Goal: Task Accomplishment & Management: Complete application form

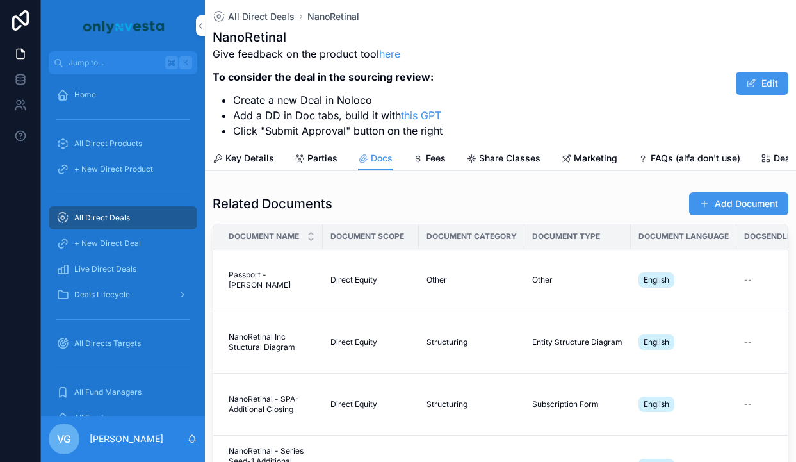
scroll to position [111, 0]
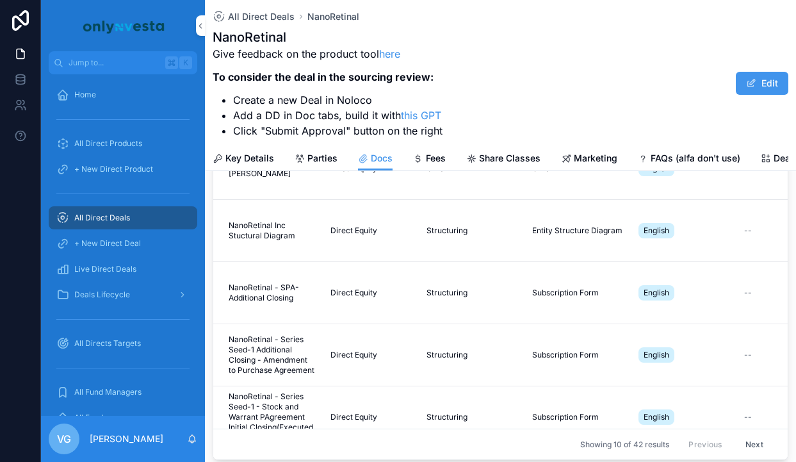
click at [252, 157] on span "Key Details" at bounding box center [249, 158] width 49 height 13
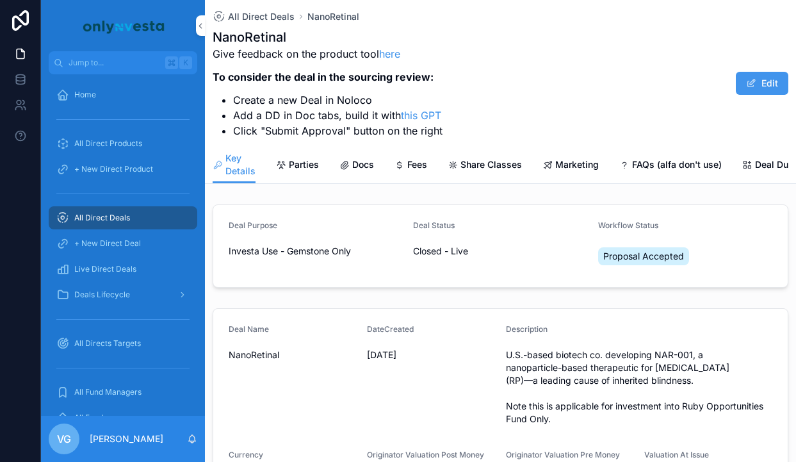
click at [365, 160] on span "Docs" at bounding box center [363, 164] width 22 height 13
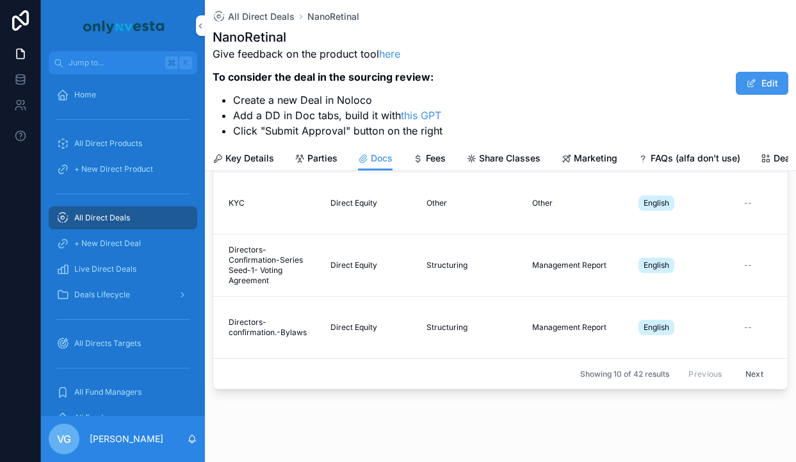
scroll to position [202, 0]
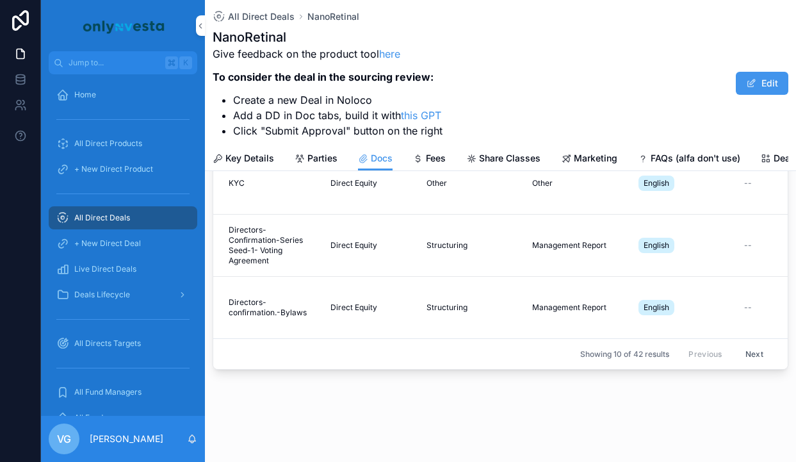
click at [748, 354] on button "Next" at bounding box center [755, 354] width 36 height 20
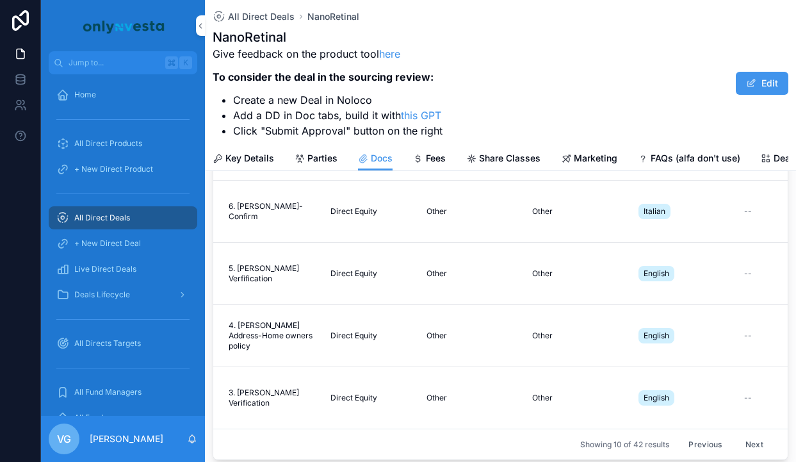
scroll to position [202, 0]
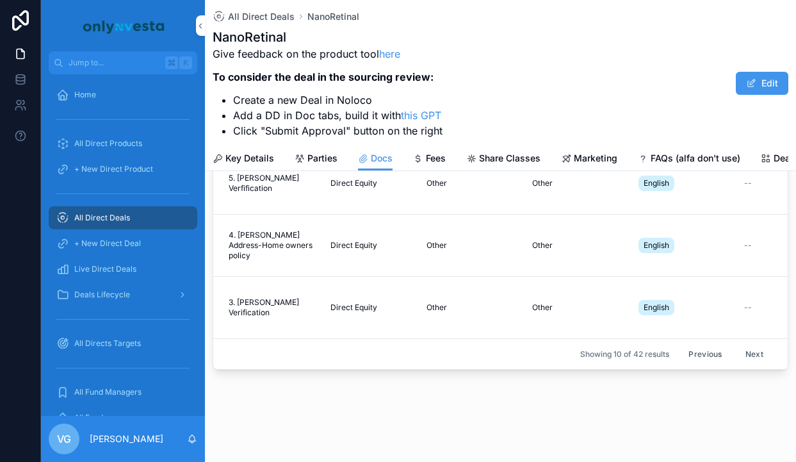
click at [771, 351] on button "Next" at bounding box center [755, 354] width 36 height 20
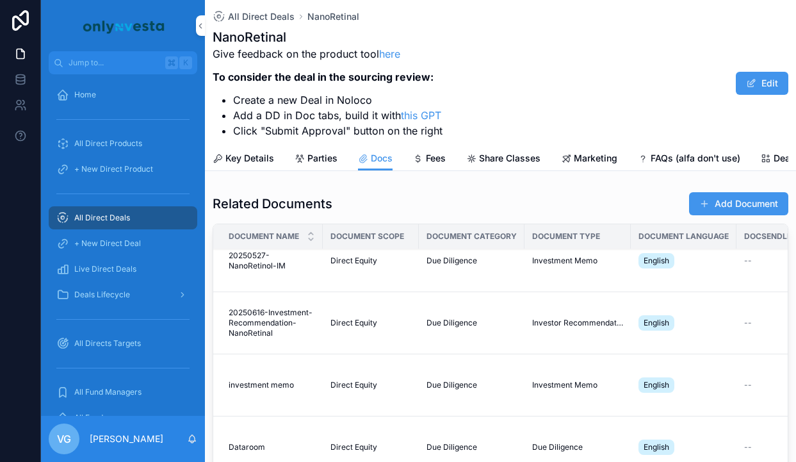
click at [713, 197] on button "Add Document" at bounding box center [738, 203] width 99 height 23
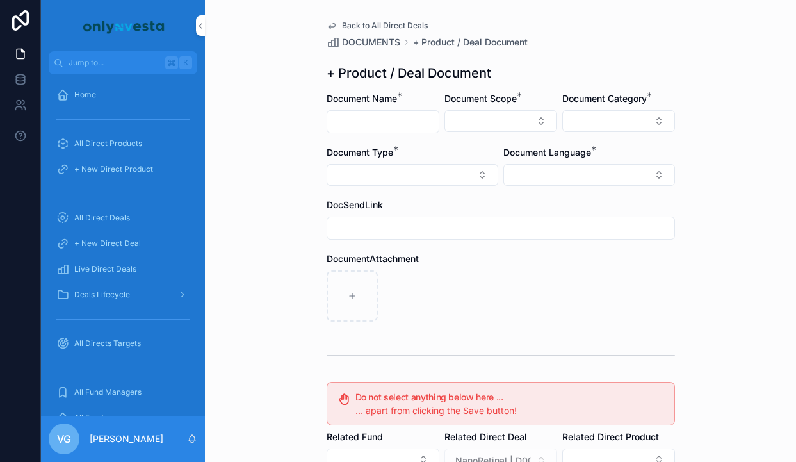
click at [389, 113] on input "scrollable content" at bounding box center [382, 122] width 111 height 18
paste input "**********"
type input "**********"
click at [468, 118] on button "Select Button" at bounding box center [501, 121] width 113 height 22
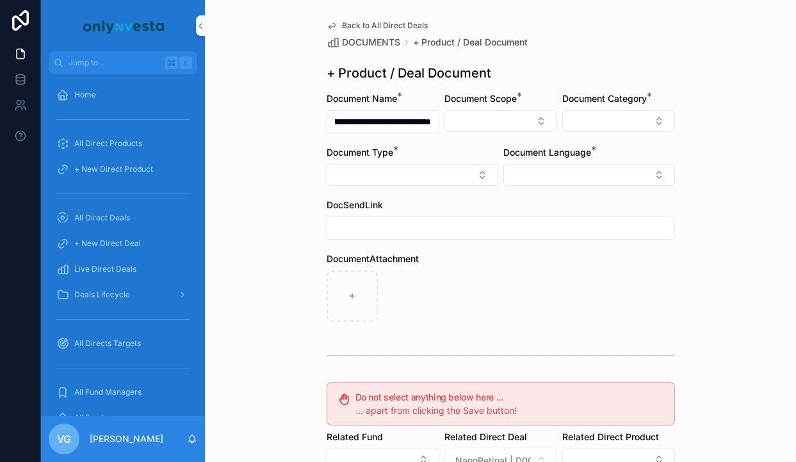
scroll to position [0, 0]
click at [466, 170] on span "Direct Equity" at bounding box center [444, 171] width 54 height 13
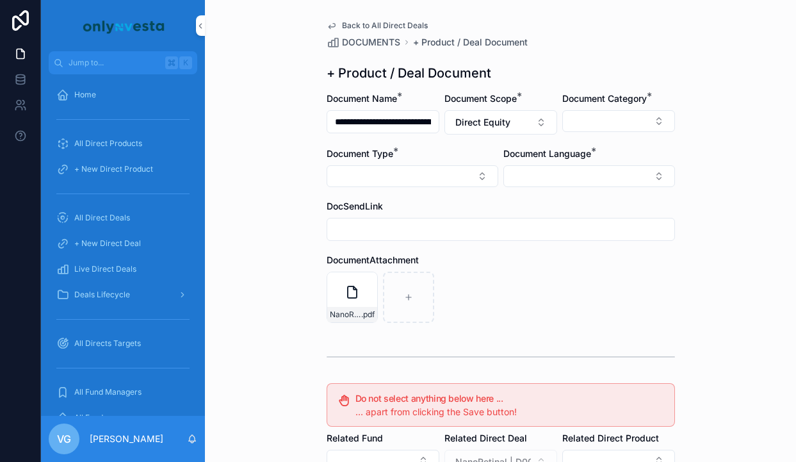
click at [572, 165] on button "Select Button" at bounding box center [590, 176] width 172 height 22
click at [553, 263] on div "English" at bounding box center [589, 268] width 178 height 20
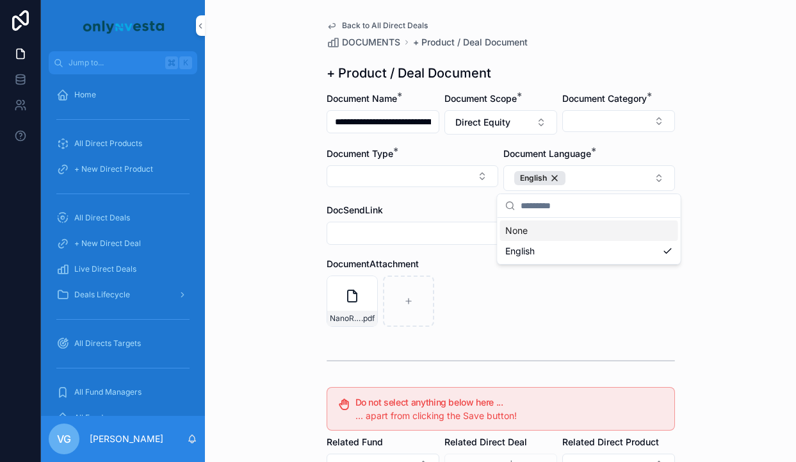
click at [479, 272] on div "DocumentAttachment NanoRetinal - Series Seed-1 - Stock and Warrant Purchase Agr…" at bounding box center [501, 292] width 348 height 69
click at [405, 156] on div "Document Type *" at bounding box center [413, 153] width 172 height 13
click at [617, 122] on button "Select Button" at bounding box center [618, 121] width 113 height 22
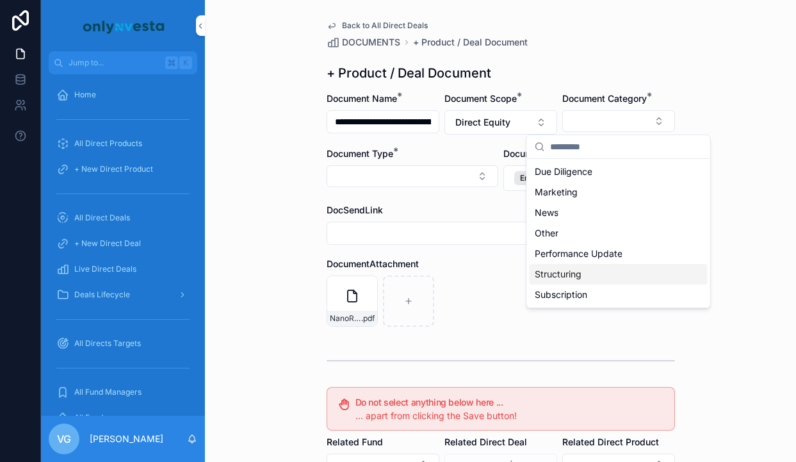
click at [558, 277] on span "Structuring" at bounding box center [558, 274] width 47 height 13
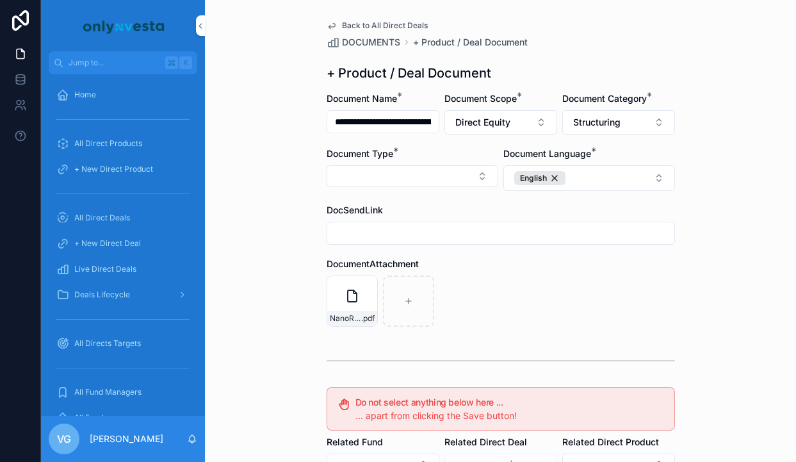
click at [382, 180] on button "Select Button" at bounding box center [413, 176] width 172 height 22
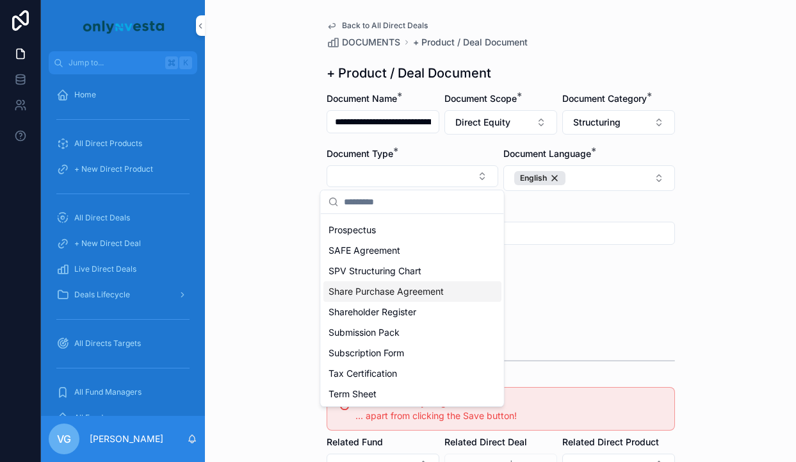
scroll to position [534, 0]
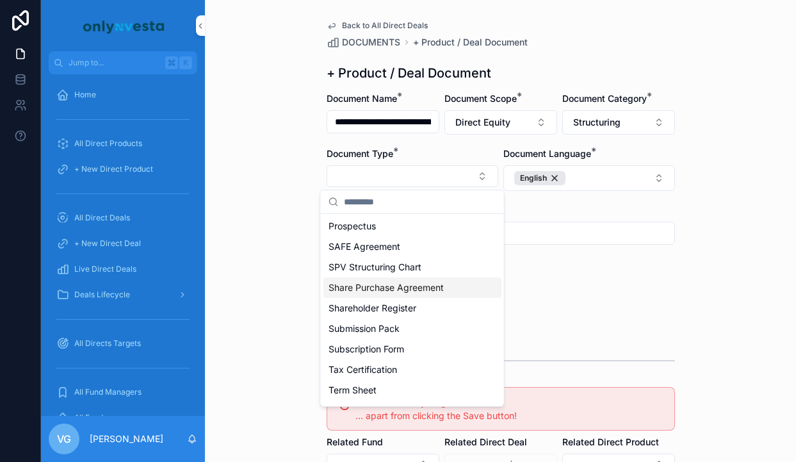
click at [373, 290] on span "Share Purchase Agreement" at bounding box center [386, 287] width 115 height 13
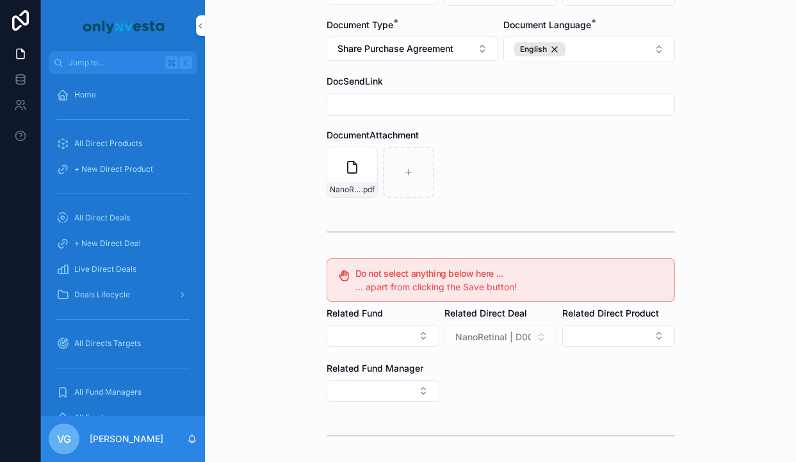
scroll to position [236, 0]
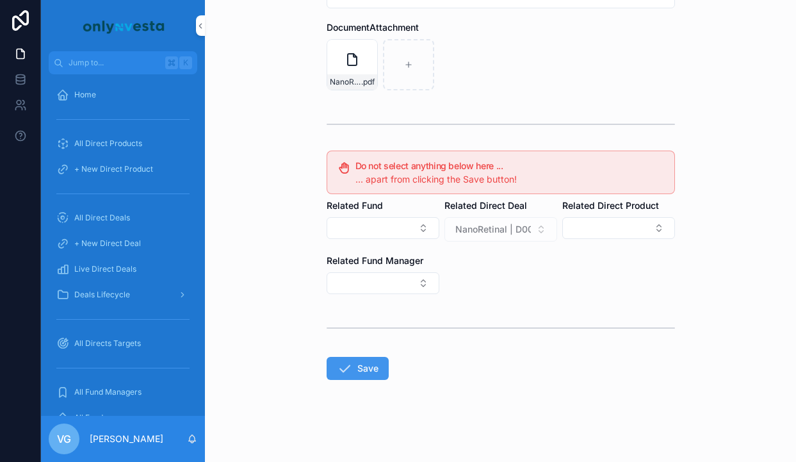
click at [363, 380] on form "**********" at bounding box center [501, 159] width 348 height 606
click at [366, 370] on button "Save" at bounding box center [358, 368] width 62 height 23
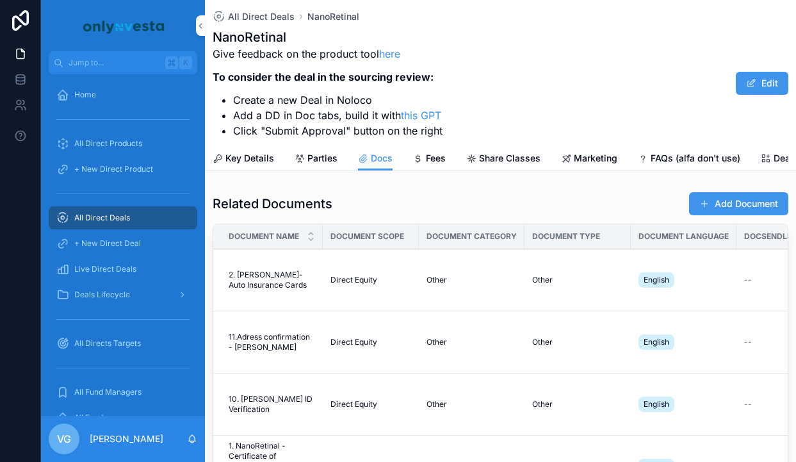
click at [757, 202] on button "Add Document" at bounding box center [738, 203] width 99 height 23
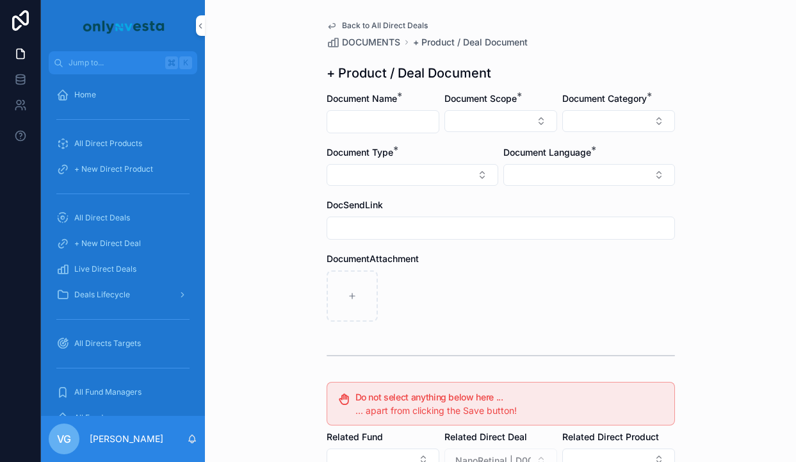
click at [400, 119] on input "scrollable content" at bounding box center [382, 122] width 111 height 18
paste input "**********"
type input "**********"
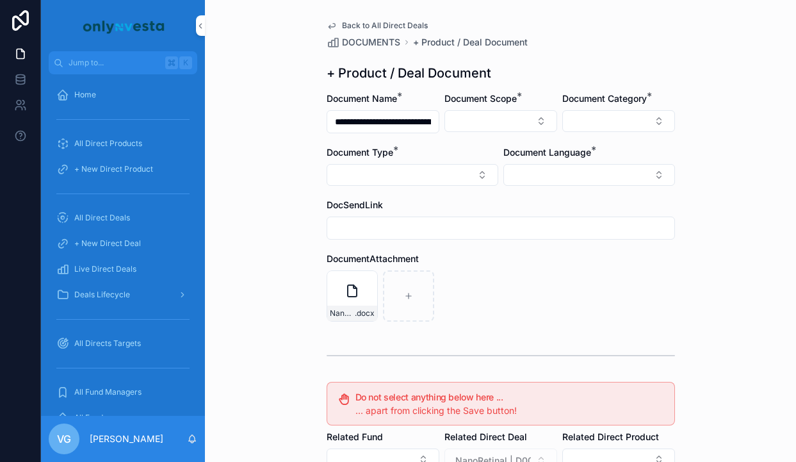
click at [442, 295] on div "NanoRetinal - Series Seed-1 Additional Closing - Amendment to Purchase Agreemen…" at bounding box center [501, 295] width 348 height 51
click at [534, 120] on button "Select Button" at bounding box center [501, 121] width 113 height 22
click at [497, 170] on div "Direct Equity" at bounding box center [501, 171] width 178 height 20
click at [563, 167] on button "Select Button" at bounding box center [590, 176] width 172 height 22
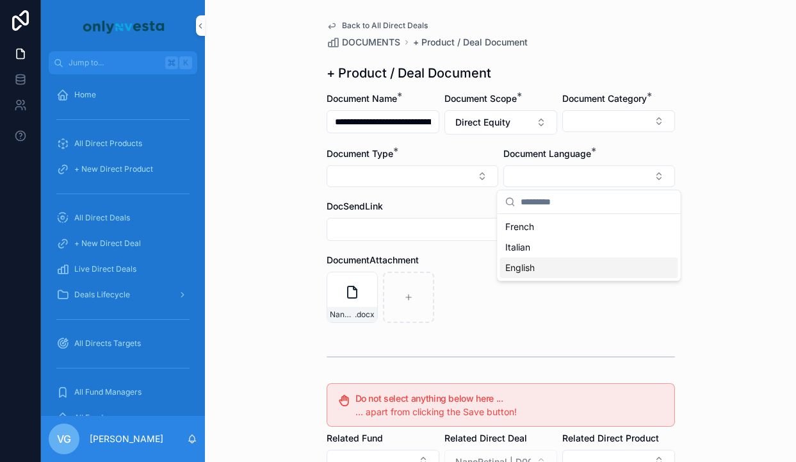
click at [543, 265] on div "English" at bounding box center [589, 268] width 178 height 20
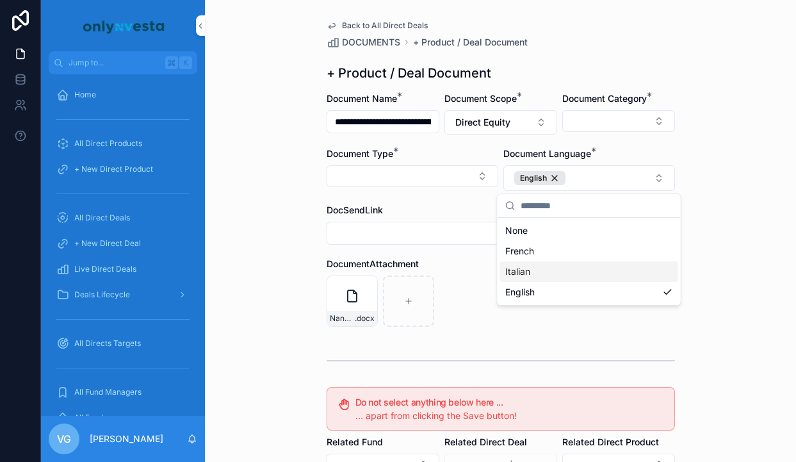
click at [475, 280] on div "NanoRetinal - Series Seed-1 Additional Closing - Amendment to Purchase Agreemen…" at bounding box center [501, 300] width 348 height 51
click at [626, 124] on button "Select Button" at bounding box center [618, 121] width 113 height 22
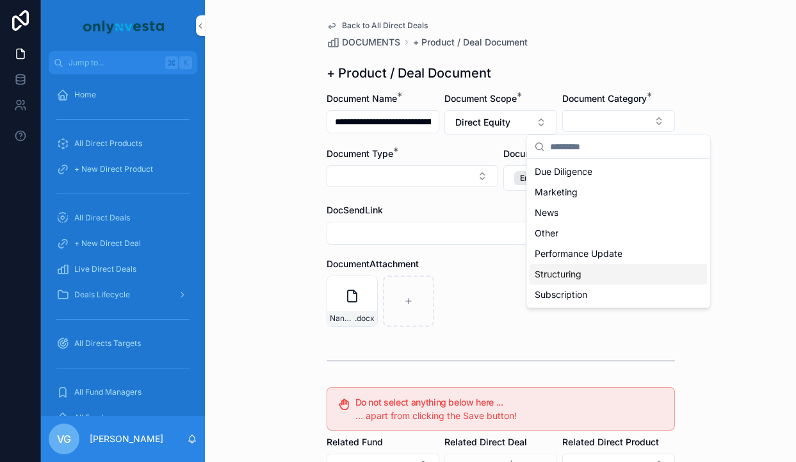
click at [617, 278] on div "Structuring" at bounding box center [619, 274] width 178 height 20
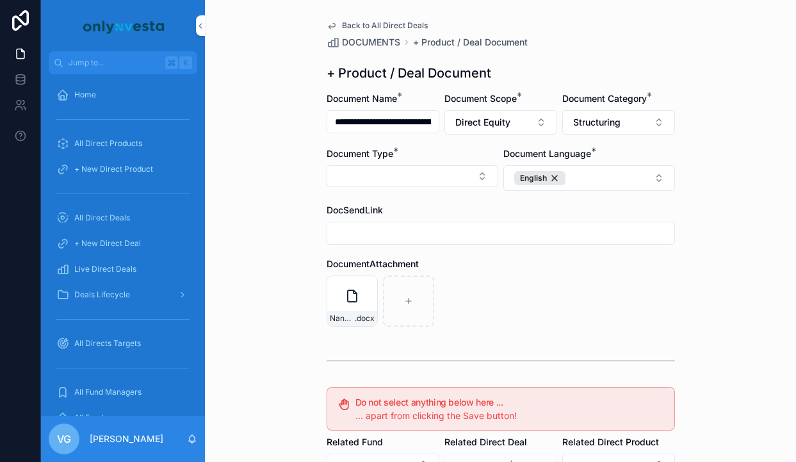
click at [423, 165] on button "Select Button" at bounding box center [413, 176] width 172 height 22
type input "***"
click at [382, 256] on div "Subscription Form" at bounding box center [413, 247] width 178 height 20
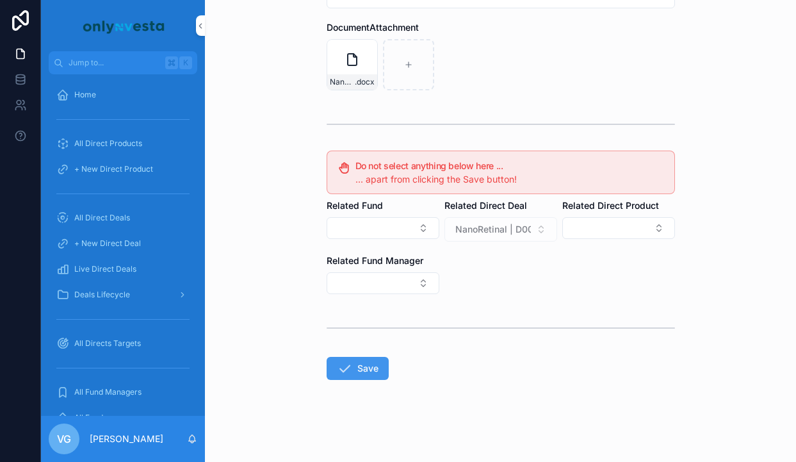
click at [371, 367] on button "Save" at bounding box center [358, 368] width 62 height 23
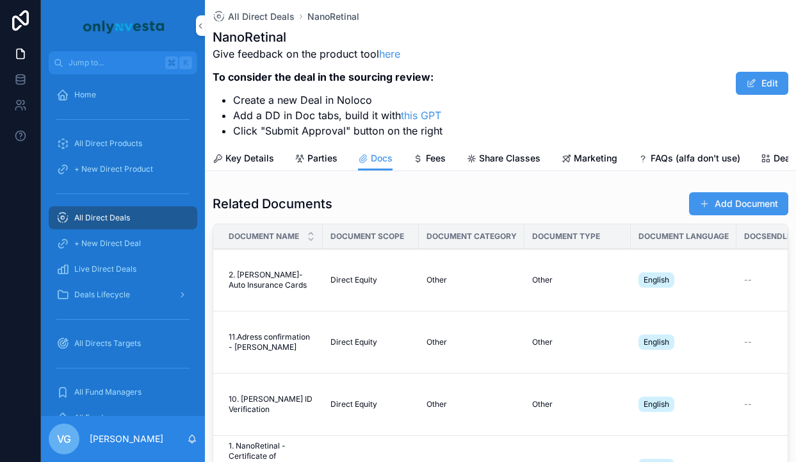
click at [736, 220] on div "Related Documents Add Document Document Name Document Scope Document Category D…" at bounding box center [501, 382] width 576 height 380
click at [736, 211] on button "Add Document" at bounding box center [738, 203] width 99 height 23
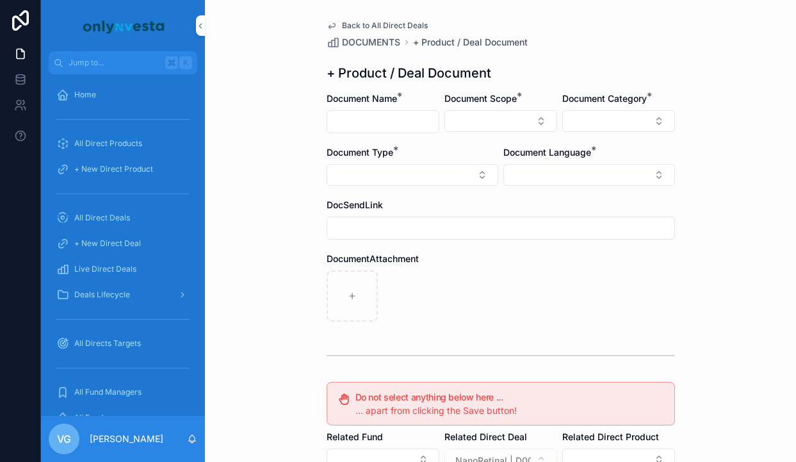
click at [378, 122] on input "scrollable content" at bounding box center [382, 122] width 111 height 18
paste input "**********"
type input "**********"
click at [507, 113] on button "Select Button" at bounding box center [501, 121] width 113 height 22
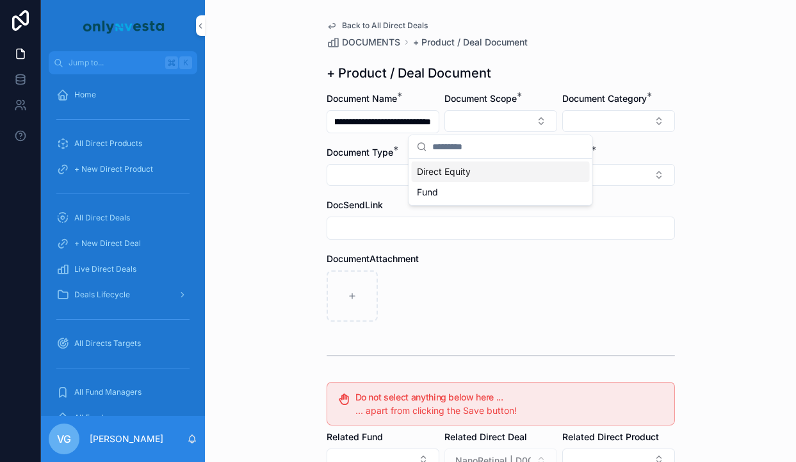
scroll to position [0, 0]
click at [482, 176] on div "Direct Equity" at bounding box center [501, 171] width 178 height 20
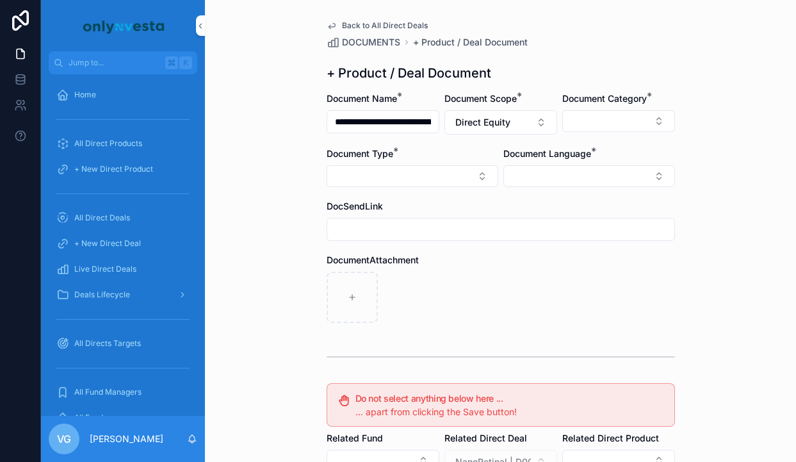
click at [609, 106] on div "Document Category *" at bounding box center [618, 113] width 113 height 42
click at [604, 115] on button "Select Button" at bounding box center [618, 121] width 113 height 22
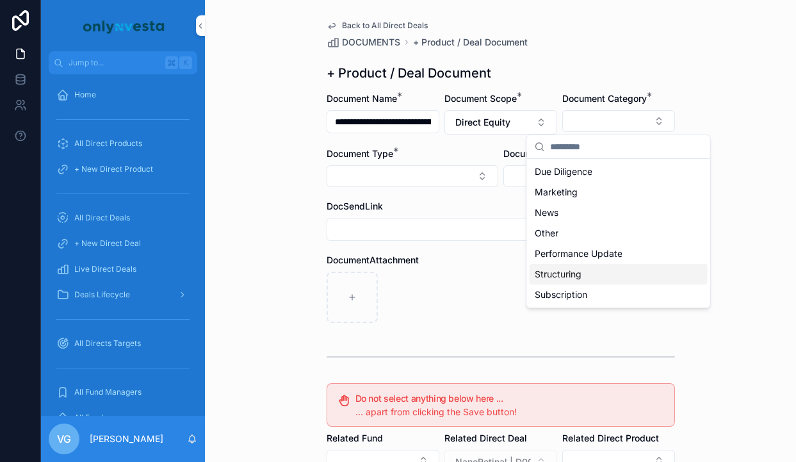
click at [572, 279] on span "Structuring" at bounding box center [558, 274] width 47 height 13
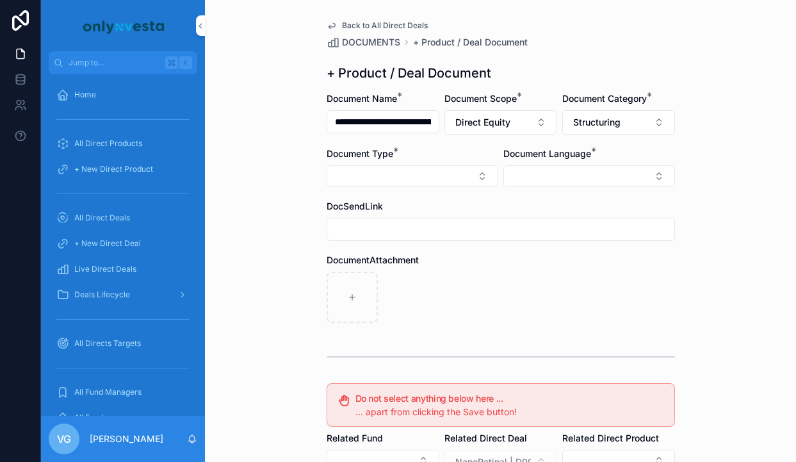
click at [445, 177] on button "Select Button" at bounding box center [413, 176] width 172 height 22
type input "***"
click at [395, 253] on span "Subscription Form" at bounding box center [367, 247] width 76 height 13
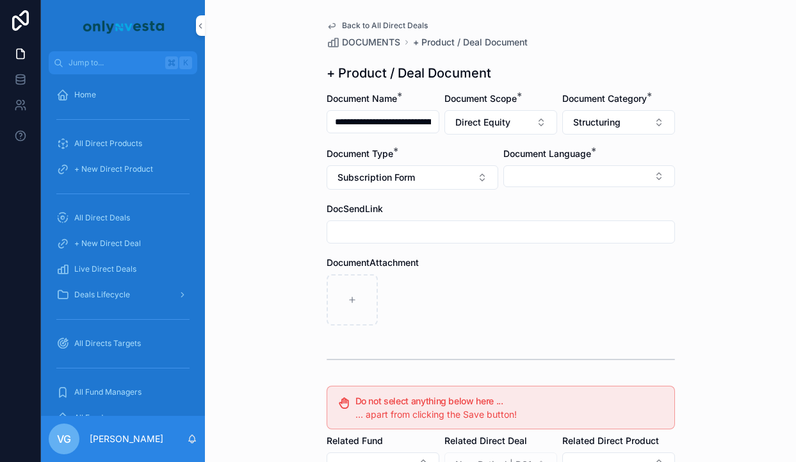
click at [601, 155] on div "Document Language *" at bounding box center [590, 153] width 172 height 13
click at [595, 174] on button "Select Button" at bounding box center [590, 176] width 172 height 22
click at [545, 271] on div "English" at bounding box center [589, 268] width 178 height 20
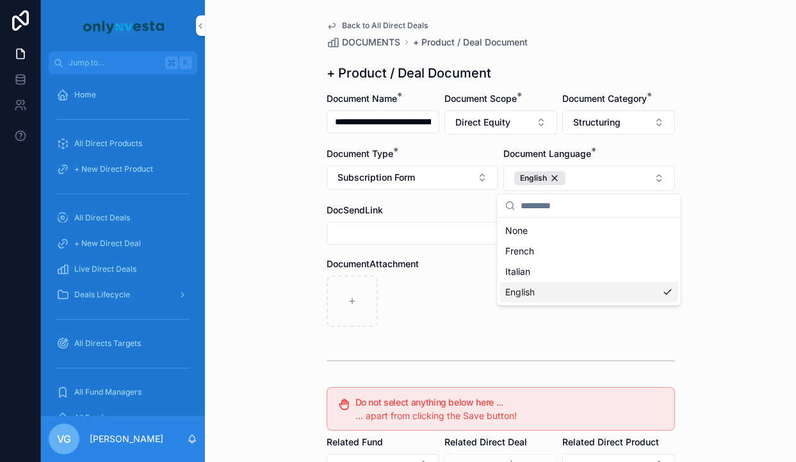
click at [542, 326] on div "scrollable content" at bounding box center [501, 300] width 348 height 51
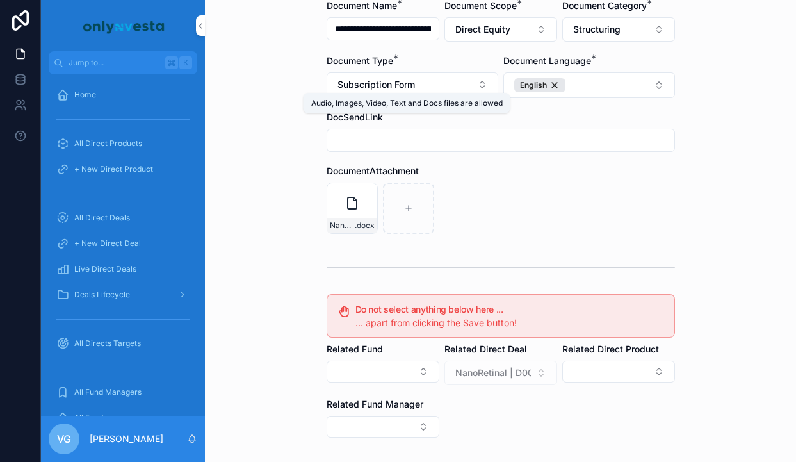
scroll to position [199, 0]
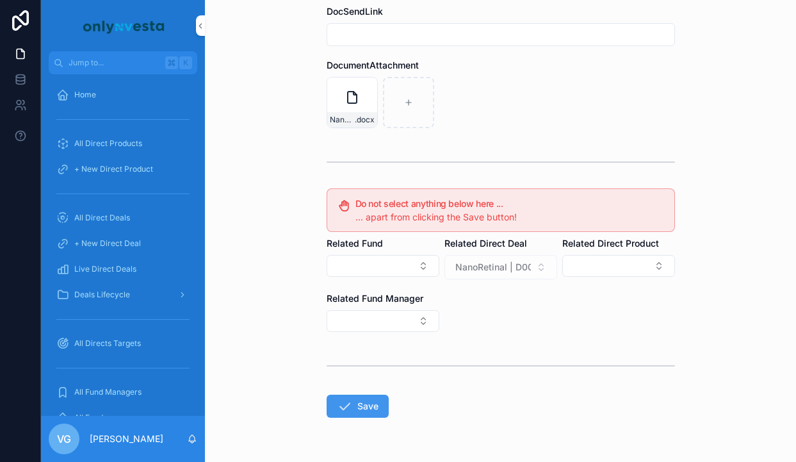
click at [369, 396] on button "Save" at bounding box center [358, 406] width 62 height 23
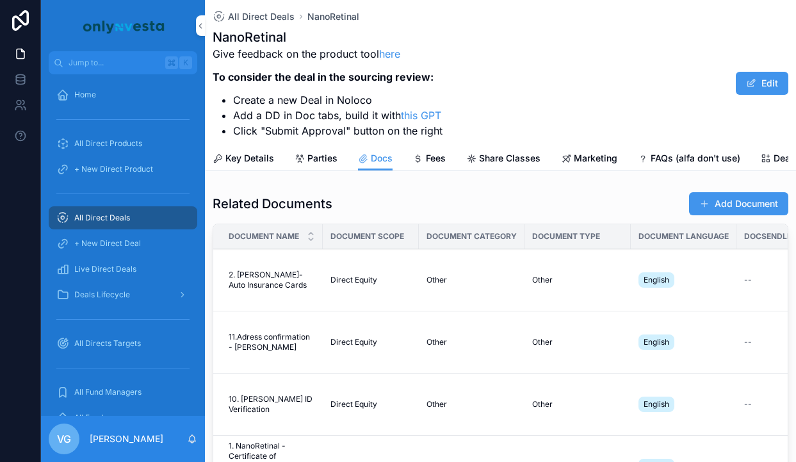
click at [736, 210] on button "Add Document" at bounding box center [738, 203] width 99 height 23
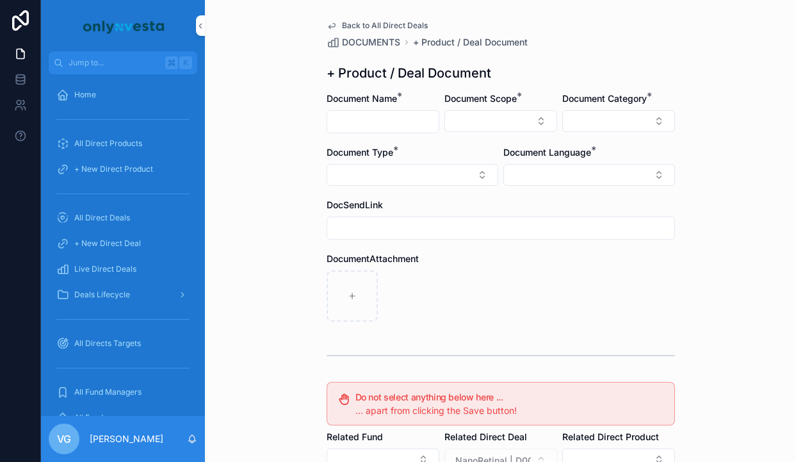
click at [388, 119] on input "scrollable content" at bounding box center [382, 122] width 111 height 18
paste input "**********"
type input "**********"
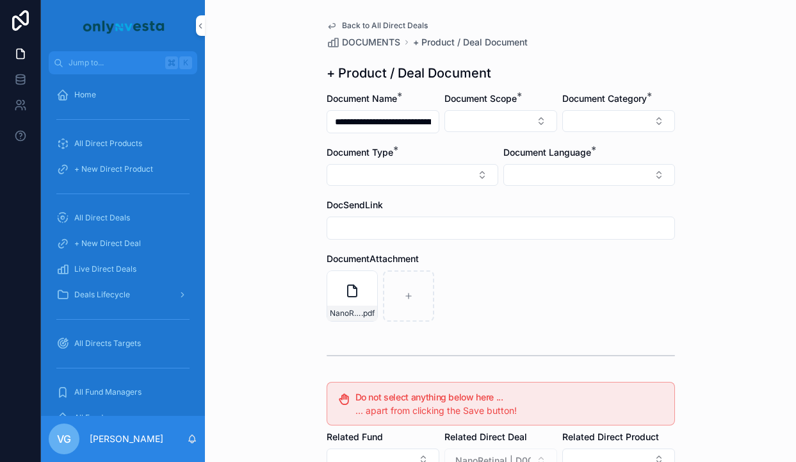
click at [550, 120] on button "Select Button" at bounding box center [501, 121] width 113 height 22
click at [500, 170] on div "Direct Equity" at bounding box center [501, 171] width 178 height 20
click at [623, 115] on button "Select Button" at bounding box center [618, 121] width 113 height 22
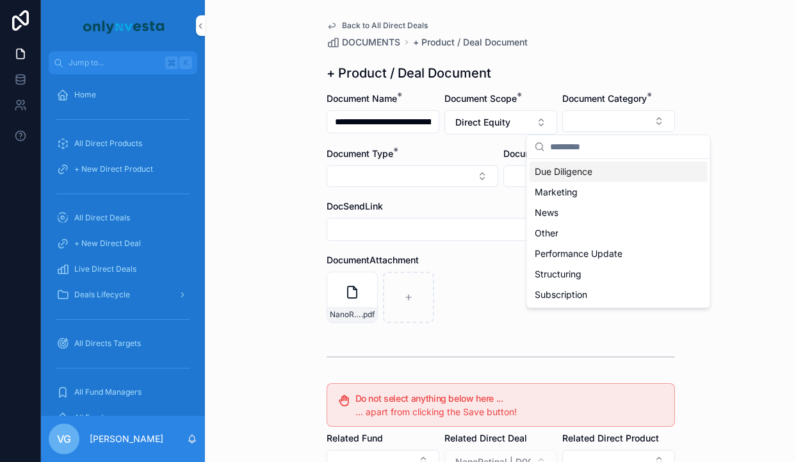
click at [644, 61] on div "**********" at bounding box center [500, 347] width 369 height 694
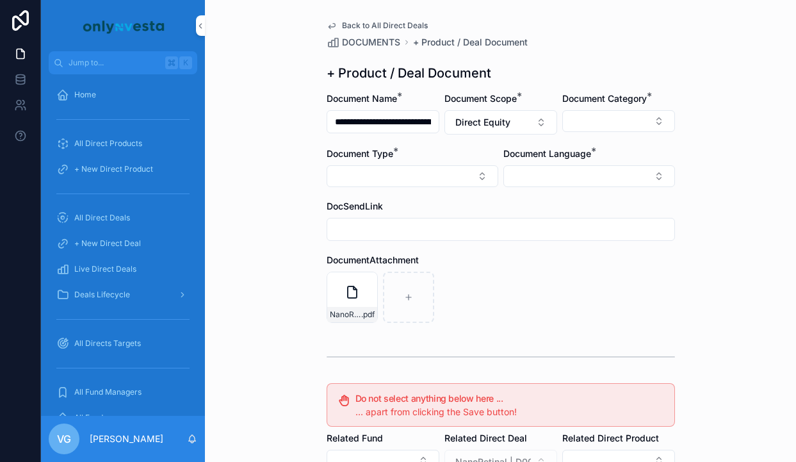
click at [589, 164] on div "Document Language *" at bounding box center [590, 167] width 172 height 40
click at [588, 177] on button "Select Button" at bounding box center [590, 176] width 172 height 22
click at [553, 266] on div "English" at bounding box center [589, 268] width 178 height 20
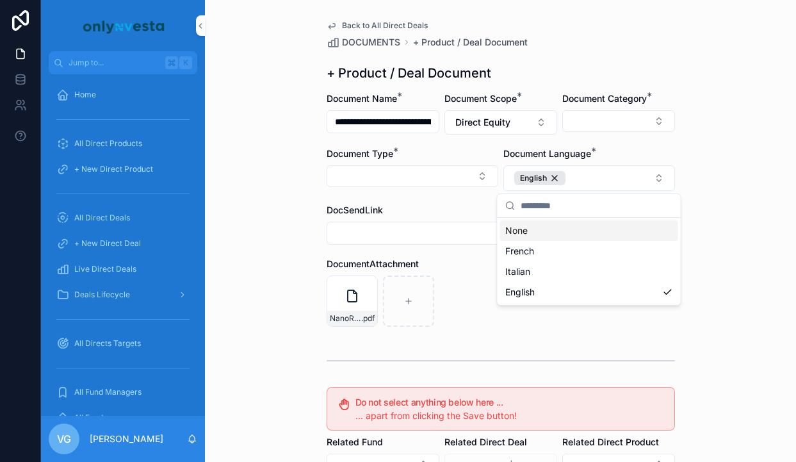
click at [723, 224] on div "**********" at bounding box center [500, 231] width 591 height 462
click at [590, 115] on button "Select Button" at bounding box center [618, 121] width 113 height 22
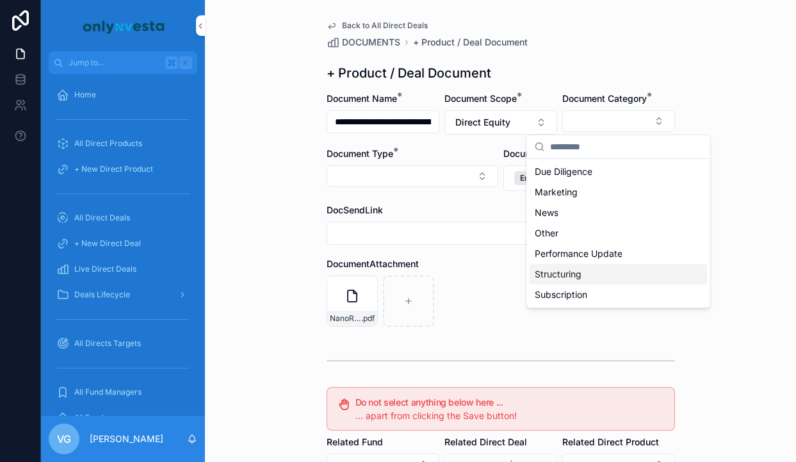
click at [549, 268] on span "Structuring" at bounding box center [558, 274] width 47 height 13
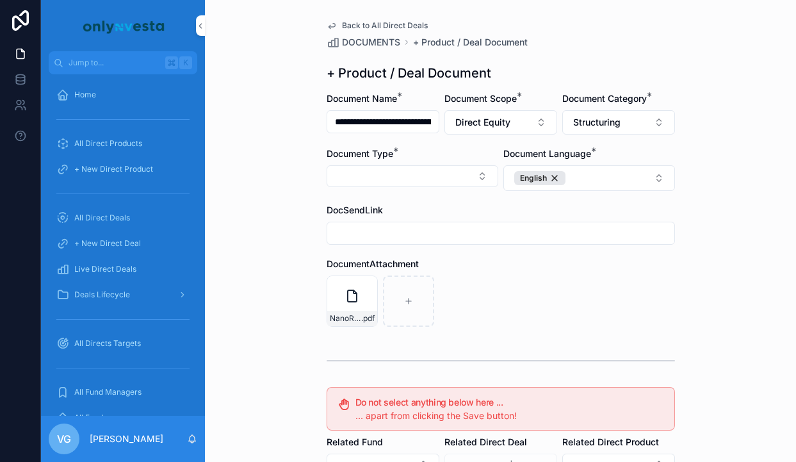
click at [454, 171] on button "Select Button" at bounding box center [413, 176] width 172 height 22
type input "*"
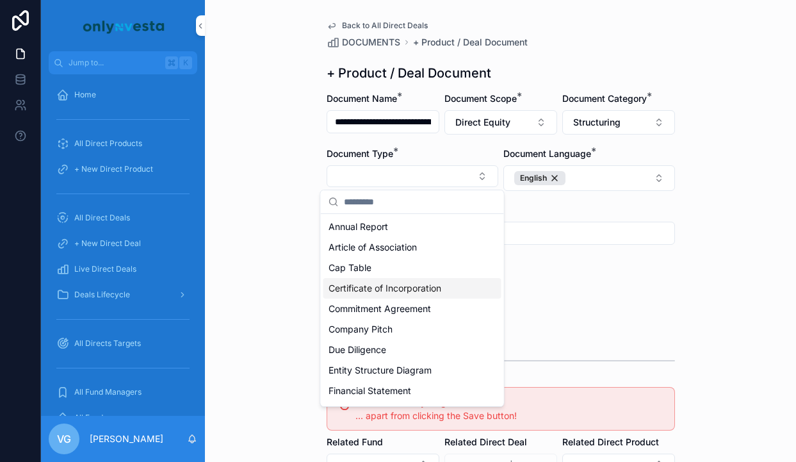
scroll to position [564, 0]
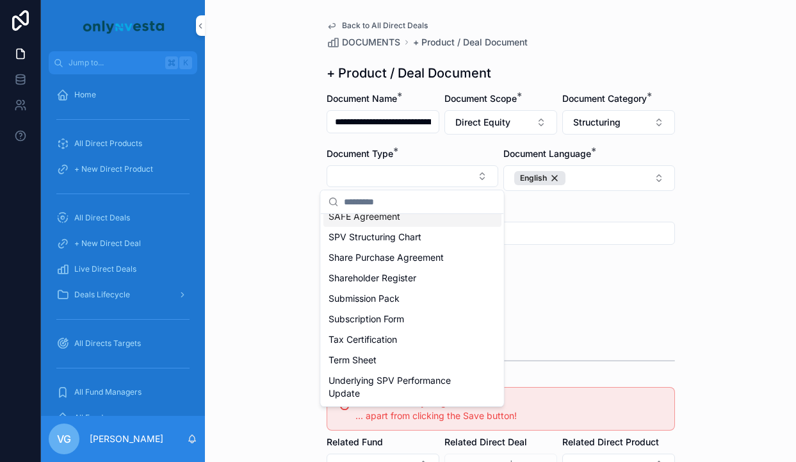
click at [396, 205] on input "scrollable content" at bounding box center [420, 201] width 152 height 23
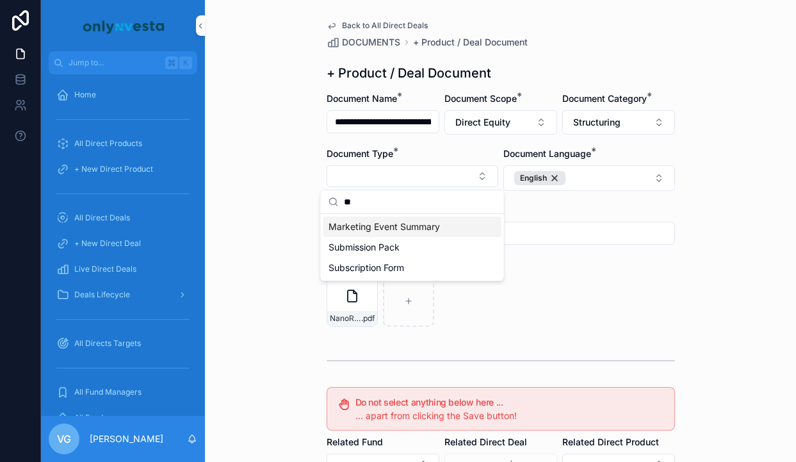
scroll to position [0, 0]
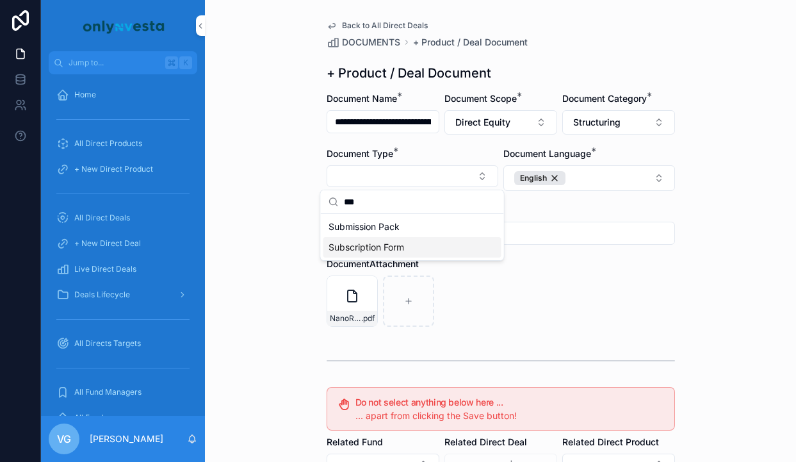
type input "***"
click at [379, 242] on span "Subscription Form" at bounding box center [367, 247] width 76 height 13
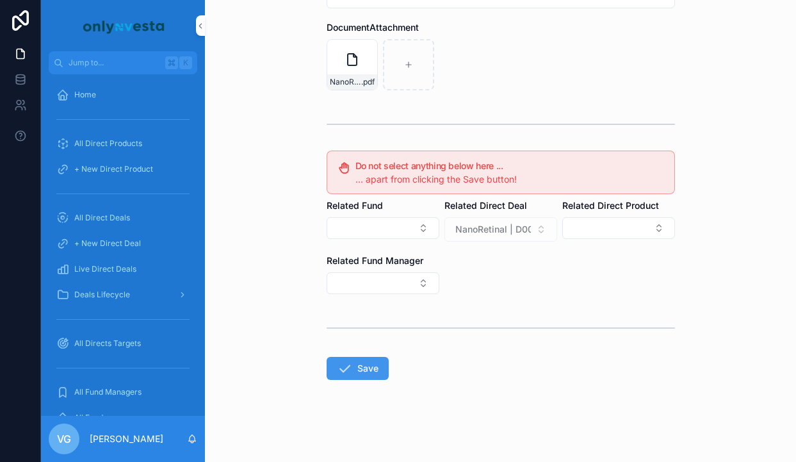
click at [383, 366] on button "Save" at bounding box center [358, 368] width 62 height 23
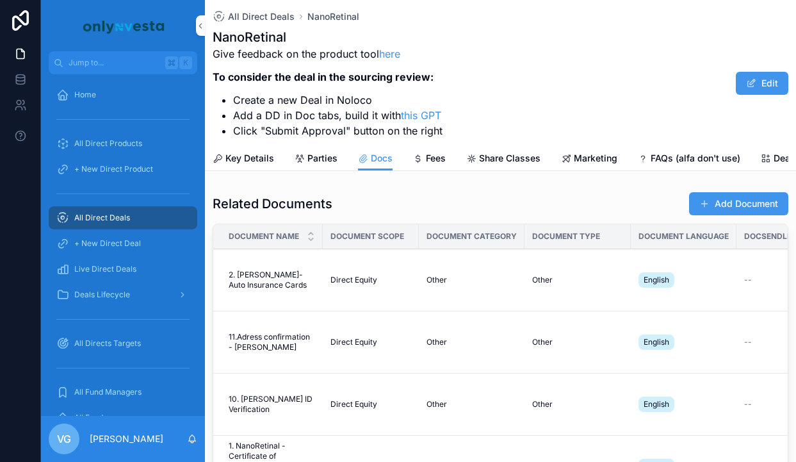
click at [765, 202] on button "Add Document" at bounding box center [738, 203] width 99 height 23
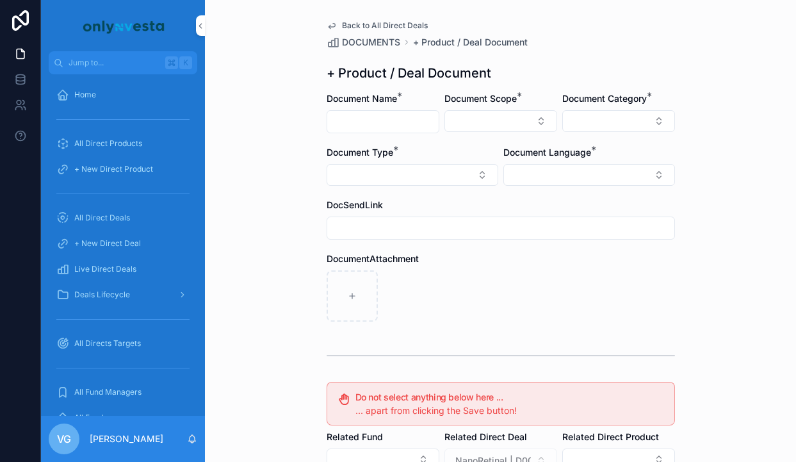
click at [372, 122] on input "scrollable content" at bounding box center [382, 122] width 111 height 18
paste input "**********"
type input "**********"
click at [501, 126] on button "Select Button" at bounding box center [501, 121] width 113 height 22
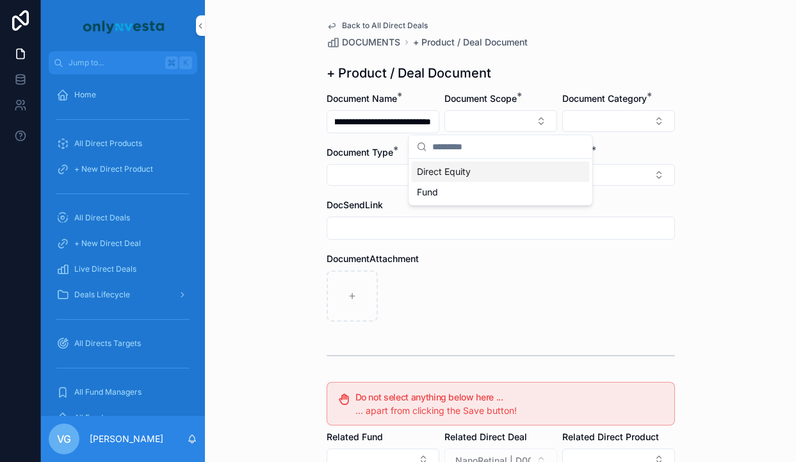
scroll to position [0, 0]
click at [491, 173] on div "Direct Equity" at bounding box center [501, 171] width 178 height 20
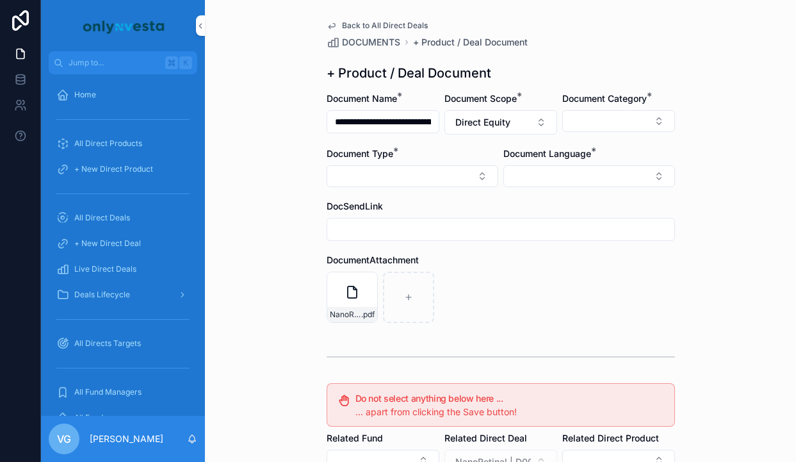
click at [620, 107] on div "Document Category *" at bounding box center [618, 113] width 113 height 42
click at [617, 115] on button "Select Button" at bounding box center [618, 121] width 113 height 22
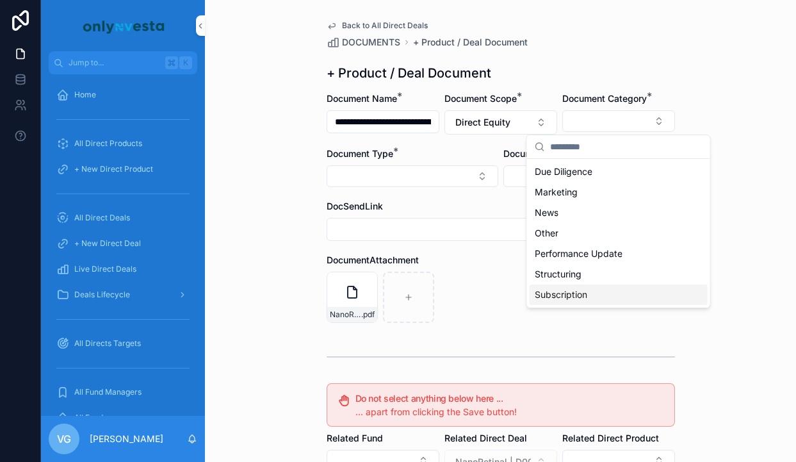
click at [586, 277] on div "Structuring" at bounding box center [619, 274] width 178 height 20
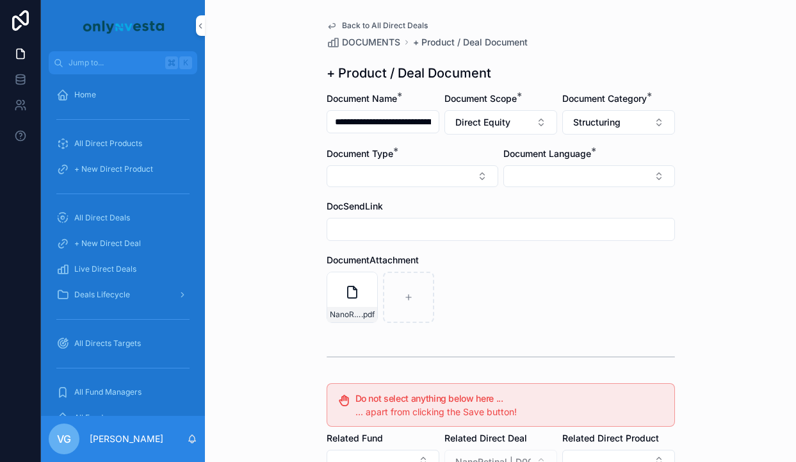
click at [588, 176] on button "Select Button" at bounding box center [590, 176] width 172 height 22
click at [538, 281] on div "French Italian English" at bounding box center [589, 236] width 184 height 92
click at [525, 267] on span "English" at bounding box center [519, 267] width 29 height 13
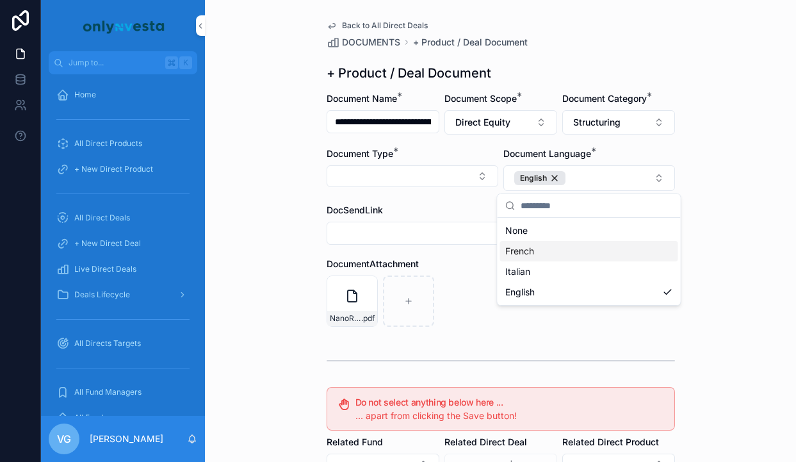
click at [434, 186] on button "Select Button" at bounding box center [413, 176] width 172 height 22
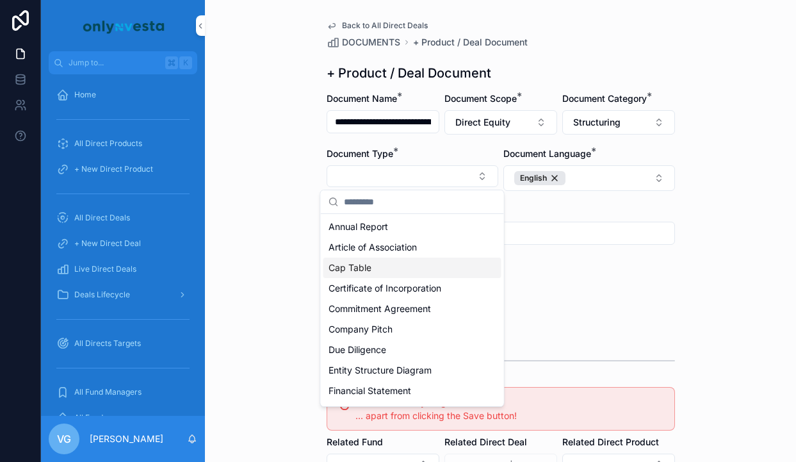
scroll to position [564, 0]
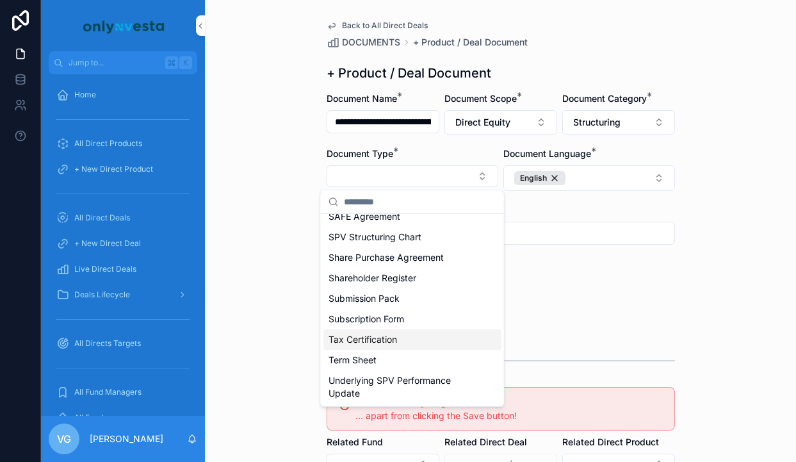
click at [382, 325] on div "Subscription Form" at bounding box center [413, 319] width 178 height 20
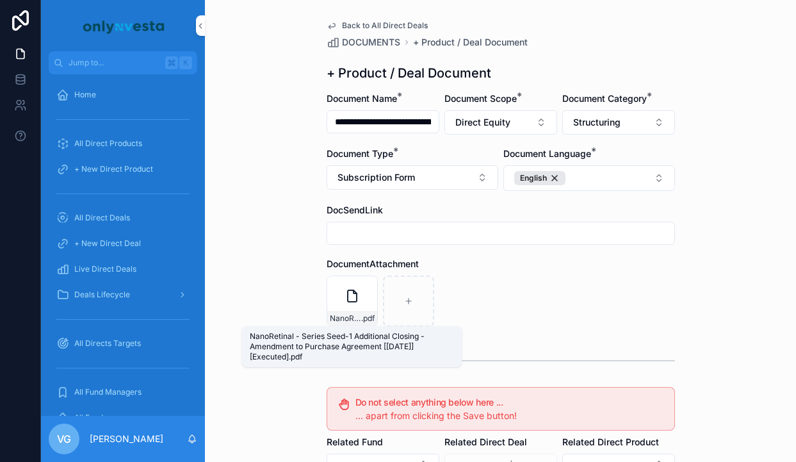
scroll to position [236, 0]
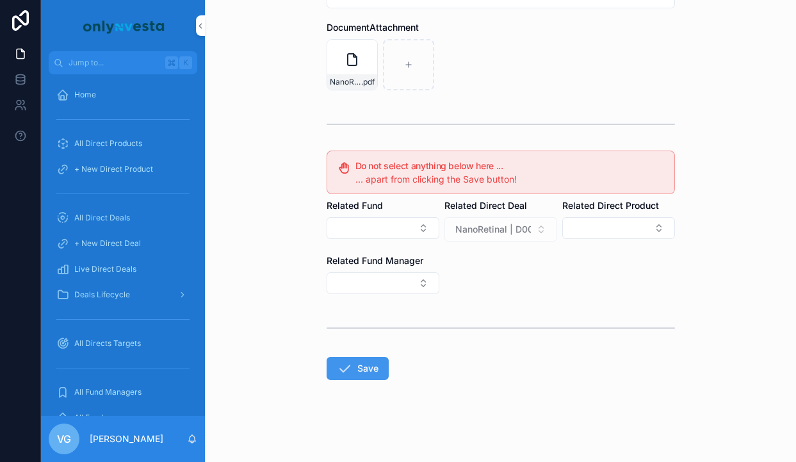
click at [359, 372] on button "Save" at bounding box center [358, 368] width 62 height 23
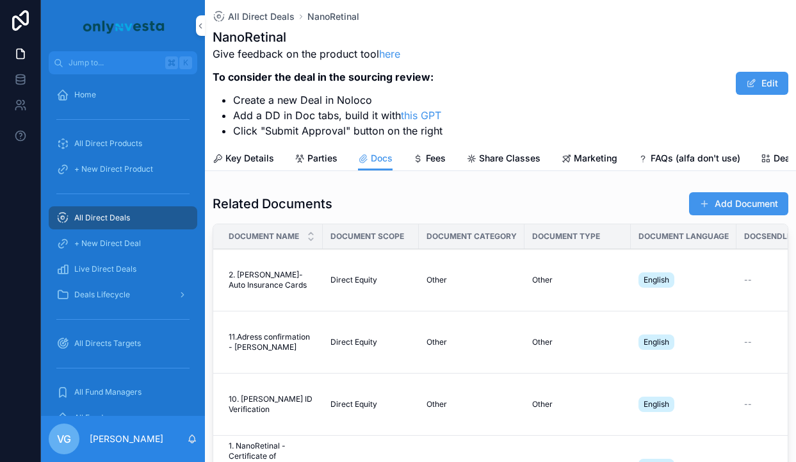
click at [719, 203] on button "Add Document" at bounding box center [738, 203] width 99 height 23
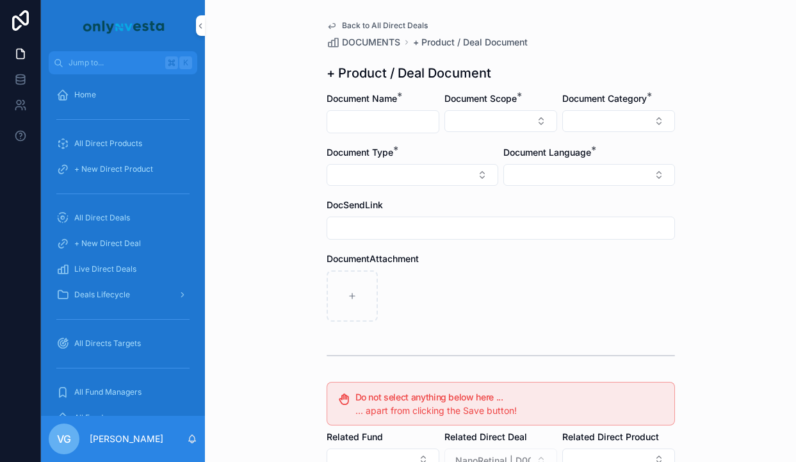
click at [370, 113] on input "scrollable content" at bounding box center [382, 122] width 111 height 18
paste input "**********"
type input "**********"
click at [496, 120] on button "Select Button" at bounding box center [501, 121] width 113 height 22
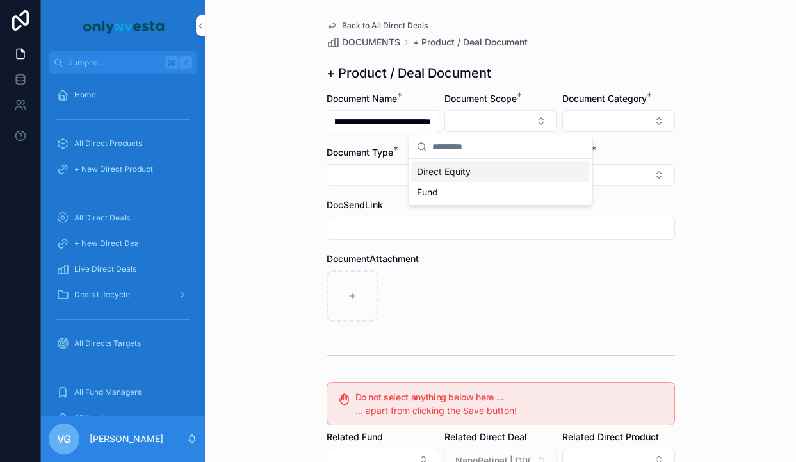
scroll to position [0, 0]
click at [470, 173] on span "Direct Equity" at bounding box center [444, 171] width 54 height 13
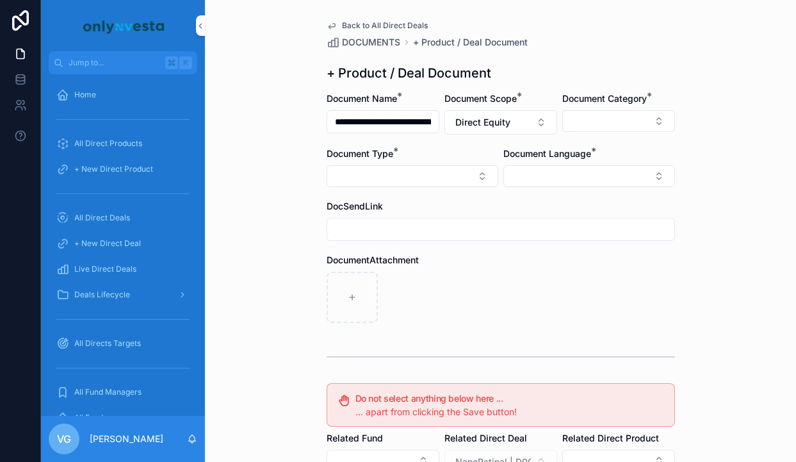
click at [584, 122] on button "Select Button" at bounding box center [618, 121] width 113 height 22
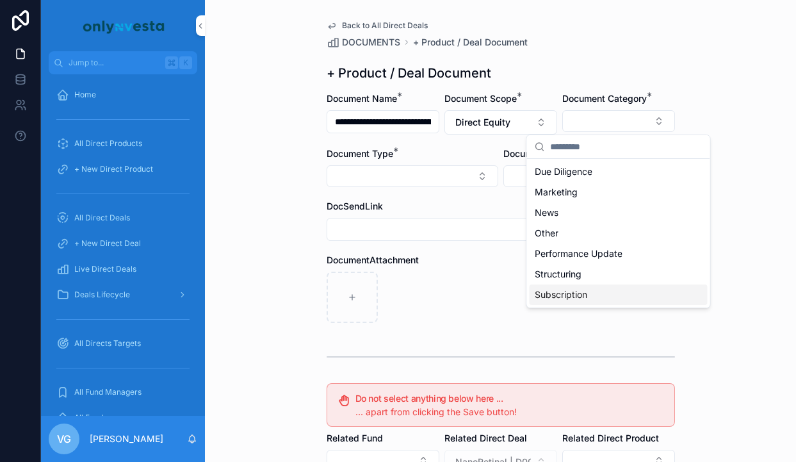
click at [573, 295] on span "Subscription" at bounding box center [561, 294] width 53 height 13
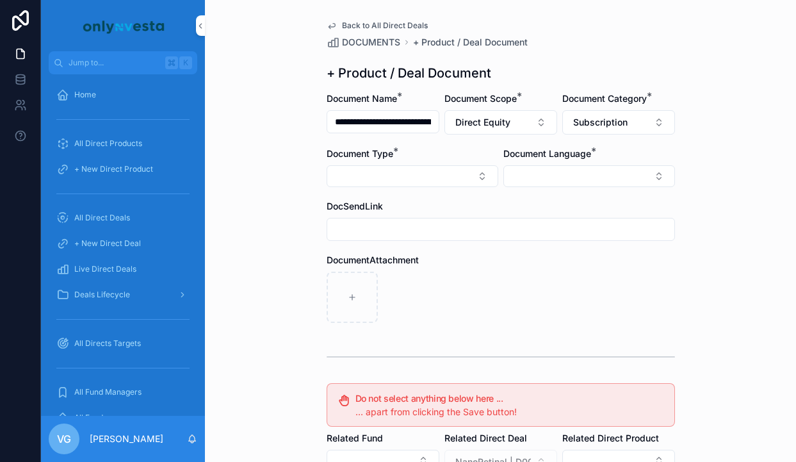
click at [668, 117] on button "Subscription" at bounding box center [618, 122] width 113 height 24
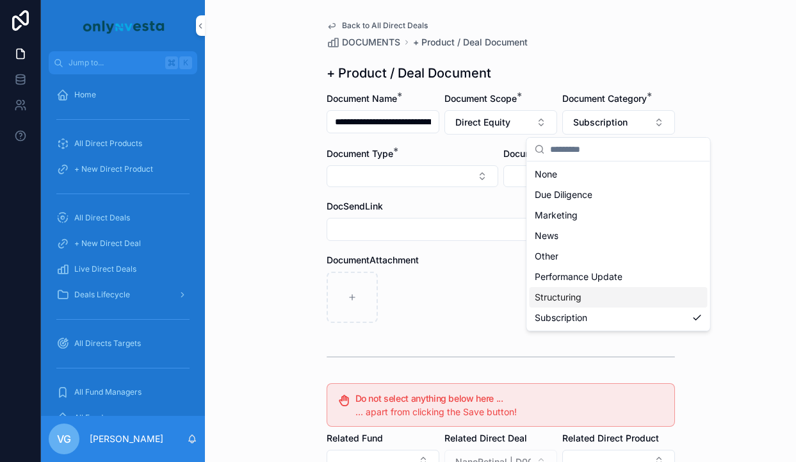
click at [577, 289] on div "Structuring" at bounding box center [619, 297] width 178 height 20
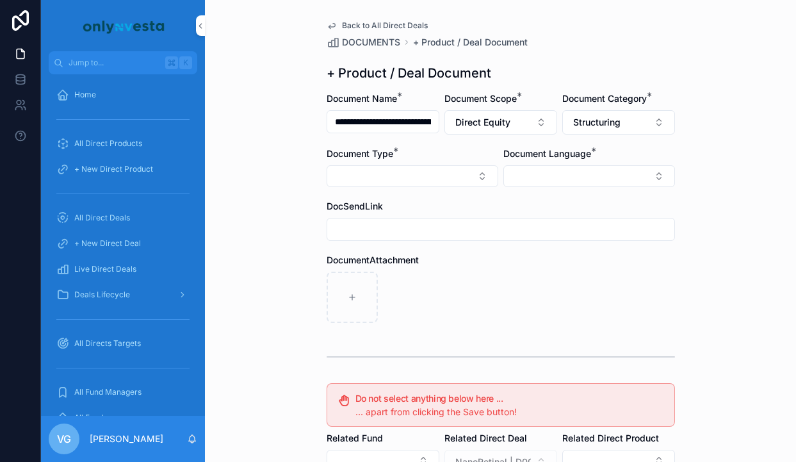
click at [431, 183] on button "Select Button" at bounding box center [413, 176] width 172 height 22
type input "***"
click at [416, 249] on div "Subscription Form" at bounding box center [413, 247] width 178 height 20
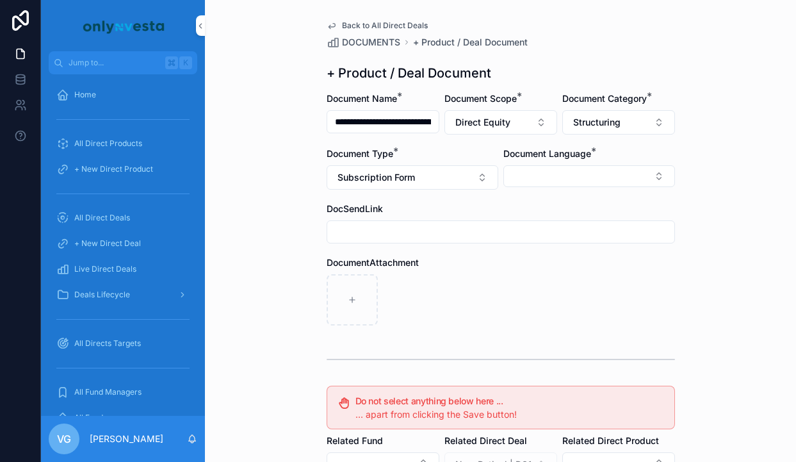
click at [512, 183] on button "Select Button" at bounding box center [590, 176] width 172 height 22
click at [516, 272] on span "English" at bounding box center [519, 267] width 29 height 13
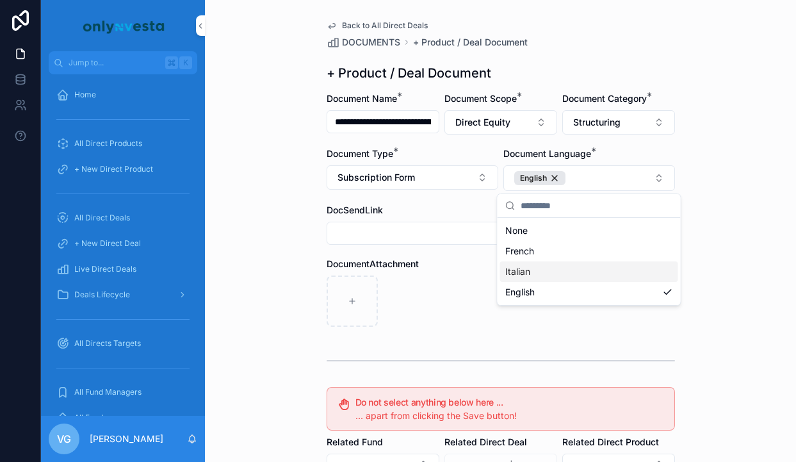
click at [476, 274] on div "DocumentAttachment" at bounding box center [501, 292] width 348 height 69
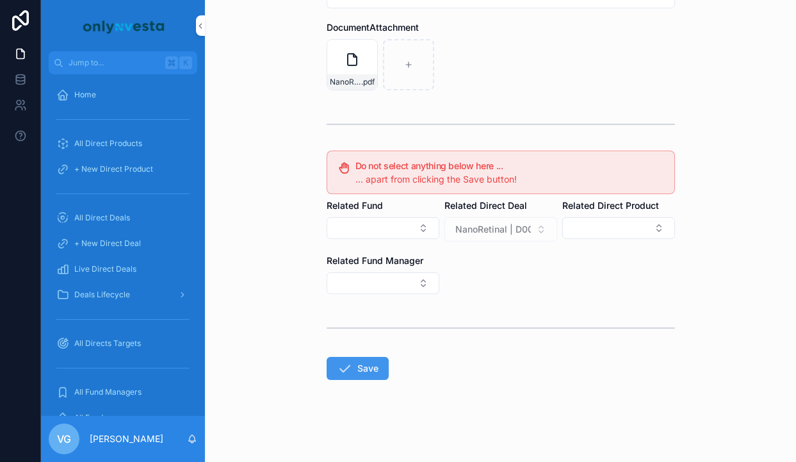
click at [353, 365] on button "Save" at bounding box center [358, 368] width 62 height 23
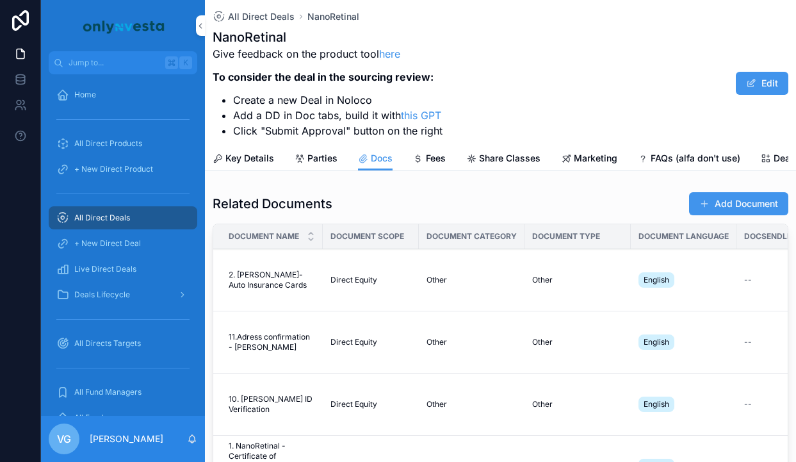
click at [273, 21] on span "All Direct Deals" at bounding box center [261, 16] width 67 height 13
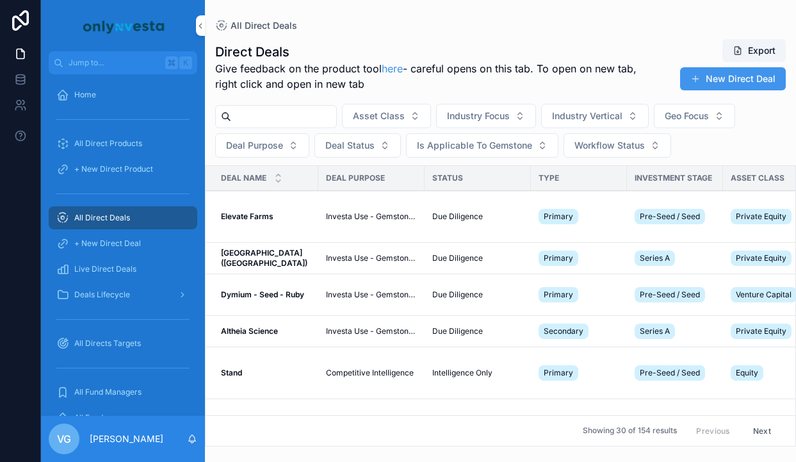
click at [288, 116] on input "scrollable content" at bounding box center [283, 117] width 105 height 18
type input "*******"
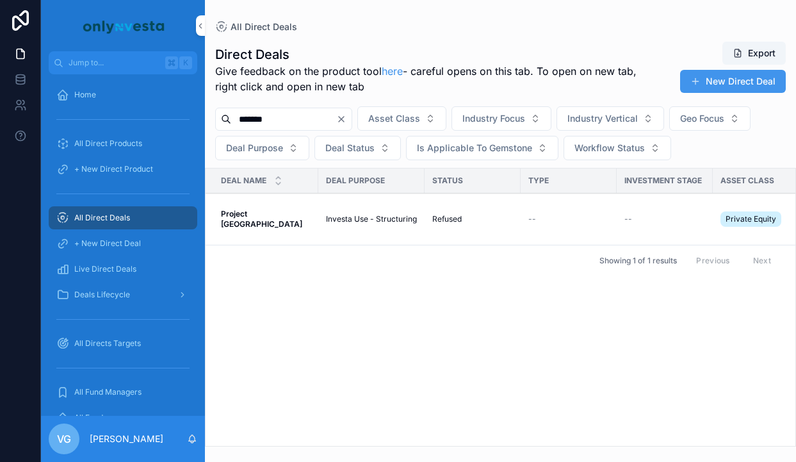
drag, startPoint x: 299, startPoint y: 119, endPoint x: 231, endPoint y: 119, distance: 68.5
click at [231, 119] on div "*******" at bounding box center [283, 119] width 137 height 23
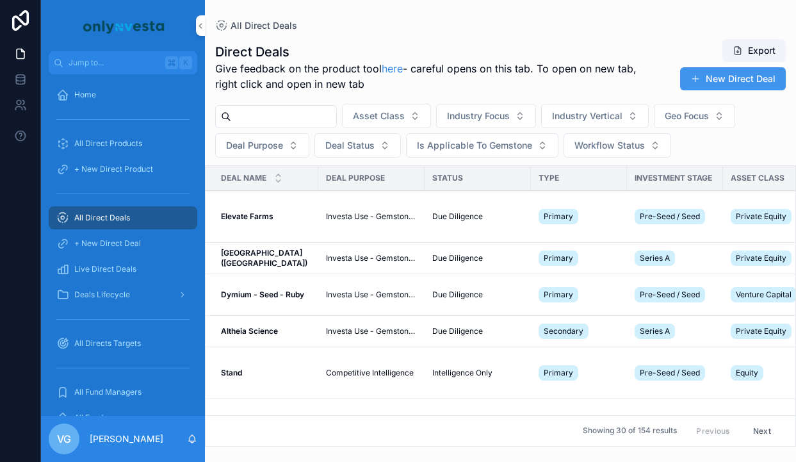
click at [769, 86] on button "New Direct Deal" at bounding box center [733, 78] width 106 height 23
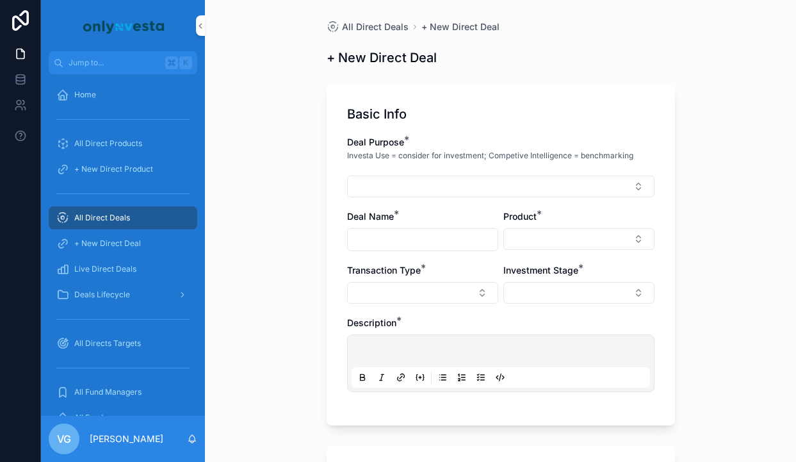
click at [429, 183] on button "Select Button" at bounding box center [500, 187] width 307 height 22
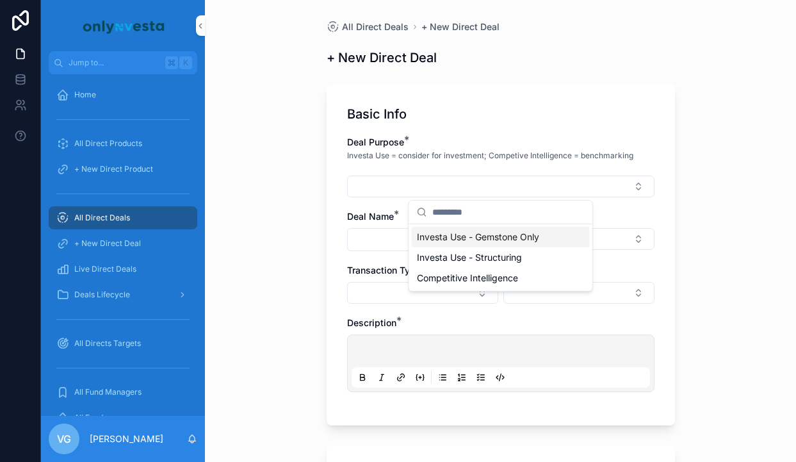
click at [442, 236] on span "Investa Use - Gemstone Only" at bounding box center [478, 237] width 122 height 13
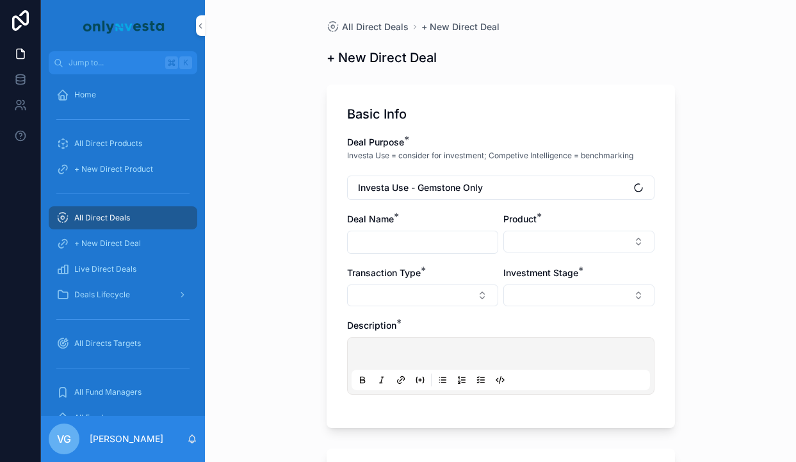
click at [420, 232] on div "scrollable content" at bounding box center [422, 242] width 151 height 23
click at [416, 239] on input "scrollable content" at bounding box center [423, 242] width 150 height 18
type input "**********"
click at [495, 112] on div "Basic Info" at bounding box center [500, 114] width 307 height 18
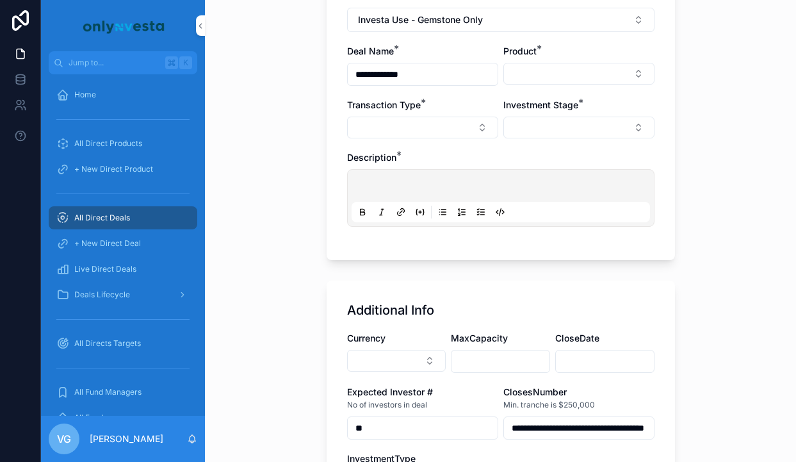
scroll to position [201, 0]
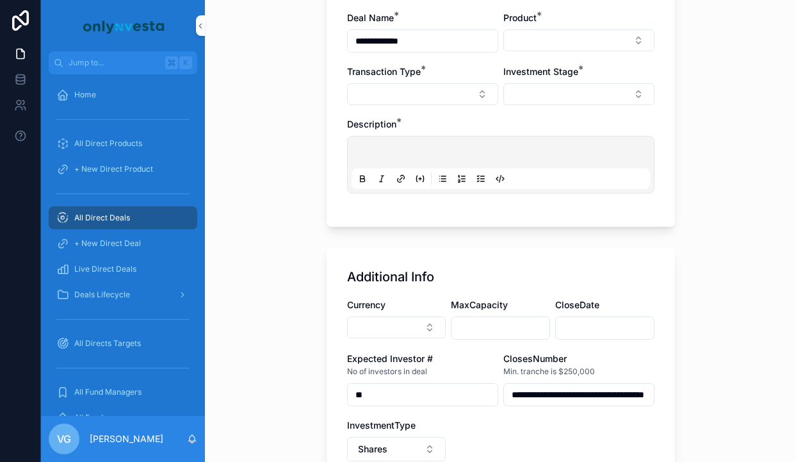
click at [548, 43] on button "Select Button" at bounding box center [579, 40] width 151 height 22
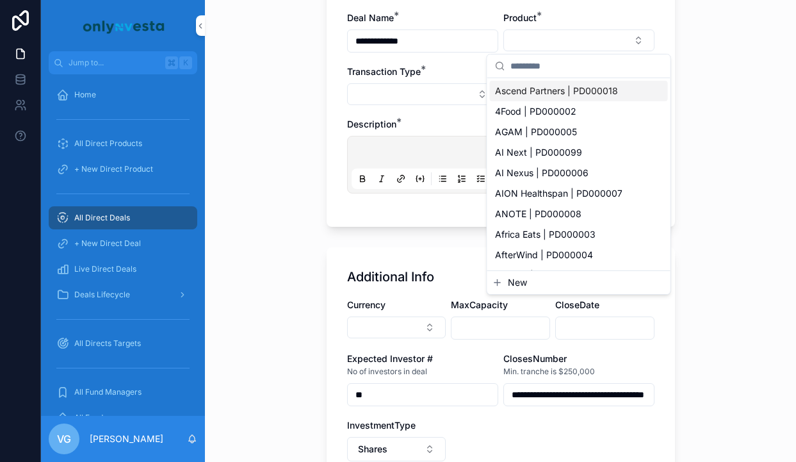
click at [548, 42] on button "Select Button" at bounding box center [579, 40] width 151 height 22
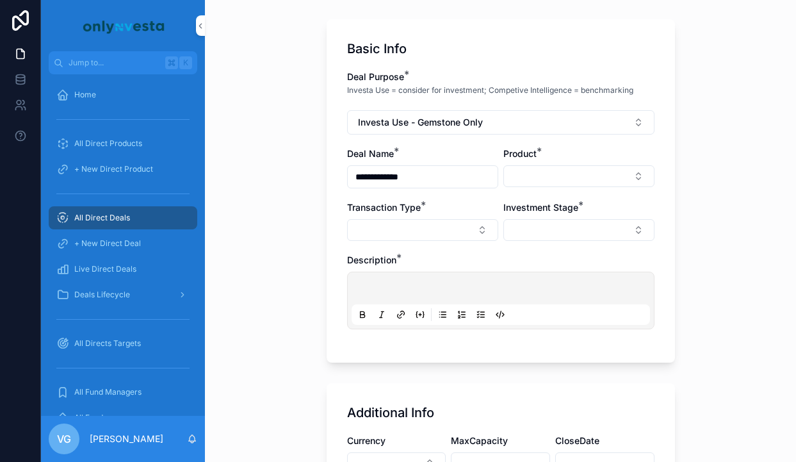
scroll to position [0, 0]
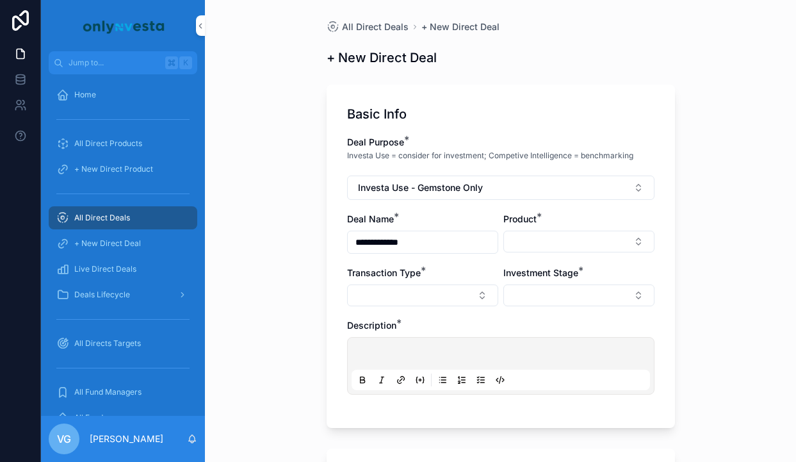
click at [529, 286] on button "Select Button" at bounding box center [579, 295] width 151 height 22
click at [409, 341] on div "scrollable content" at bounding box center [500, 366] width 307 height 58
click at [404, 345] on div "scrollable content" at bounding box center [501, 365] width 299 height 49
click at [386, 349] on p "scrollable content" at bounding box center [503, 355] width 299 height 13
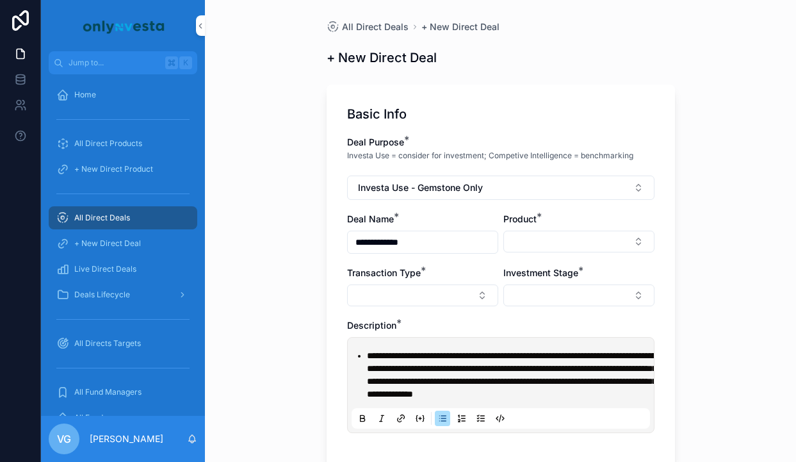
click at [365, 356] on ul "**********" at bounding box center [503, 374] width 299 height 51
click at [284, 291] on div "**********" at bounding box center [500, 231] width 591 height 462
click at [563, 295] on button "Select Button" at bounding box center [579, 295] width 151 height 22
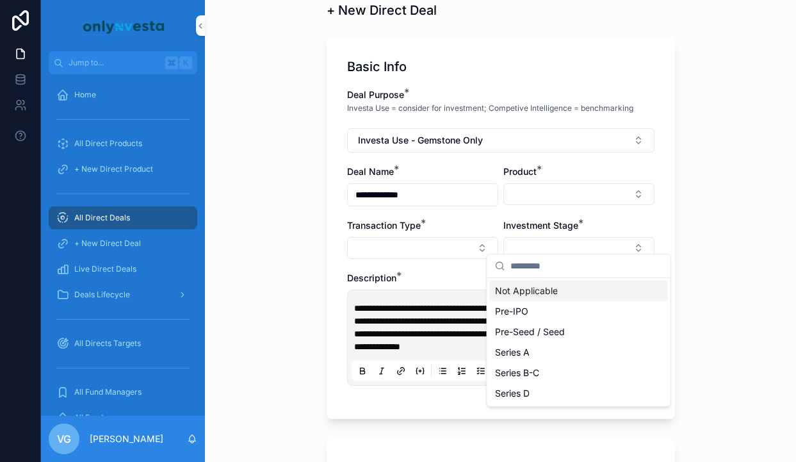
scroll to position [60, 0]
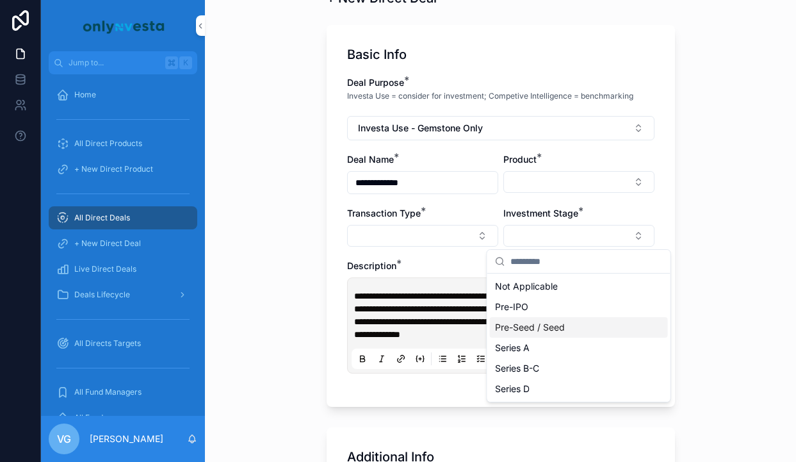
click at [449, 203] on div "**********" at bounding box center [500, 231] width 307 height 310
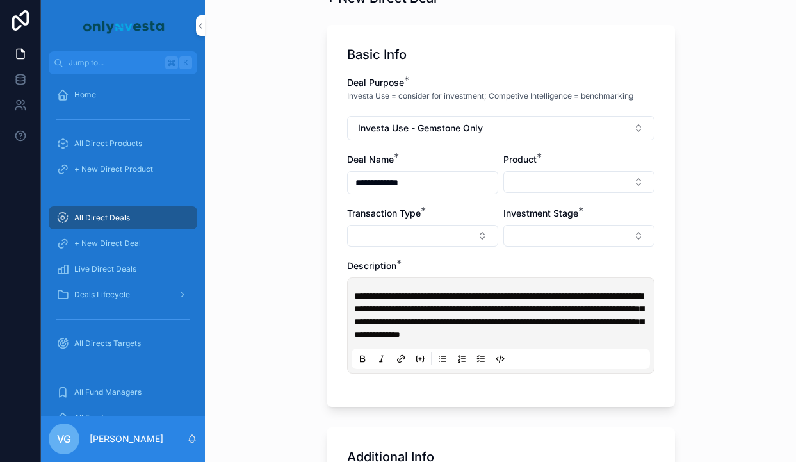
click at [443, 225] on button "Select Button" at bounding box center [422, 236] width 151 height 22
click at [557, 233] on button "Select Button" at bounding box center [579, 236] width 151 height 22
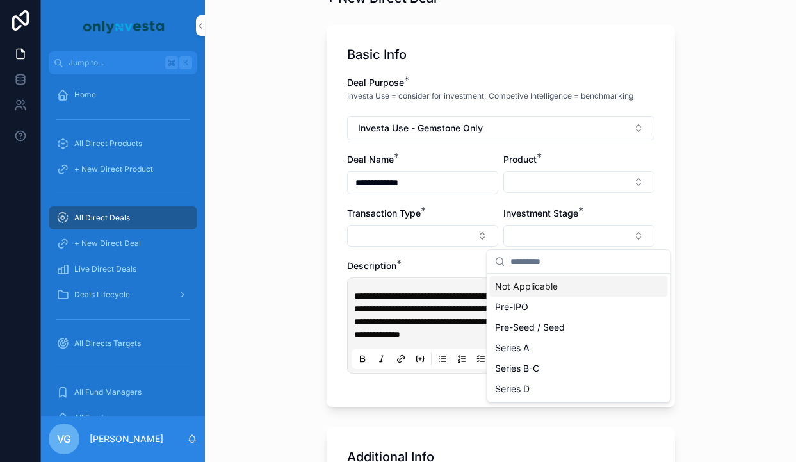
click at [527, 280] on span "Not Applicable" at bounding box center [526, 286] width 63 height 13
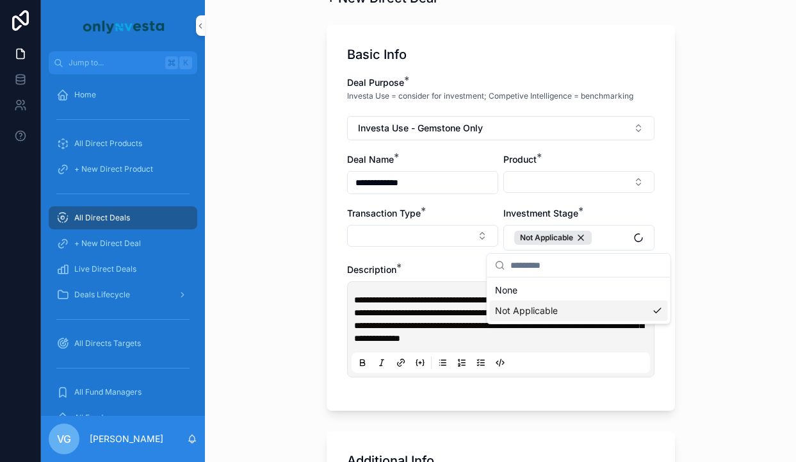
click at [443, 233] on button "Select Button" at bounding box center [422, 236] width 151 height 22
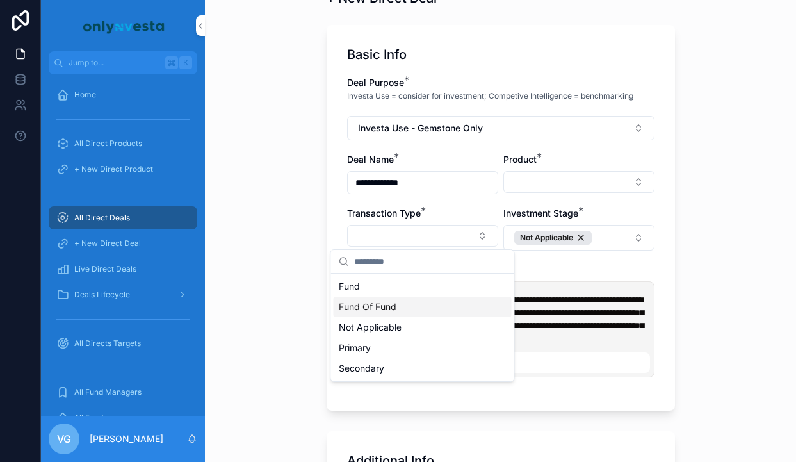
click at [409, 308] on div "Fund Of Fund" at bounding box center [423, 307] width 178 height 20
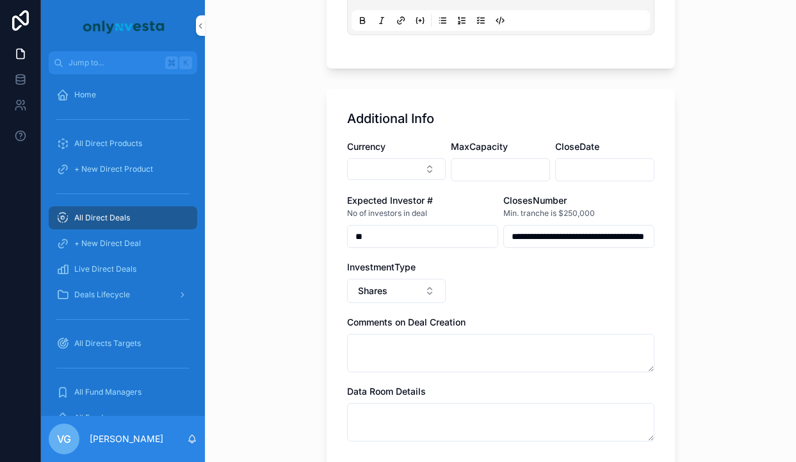
scroll to position [406, 0]
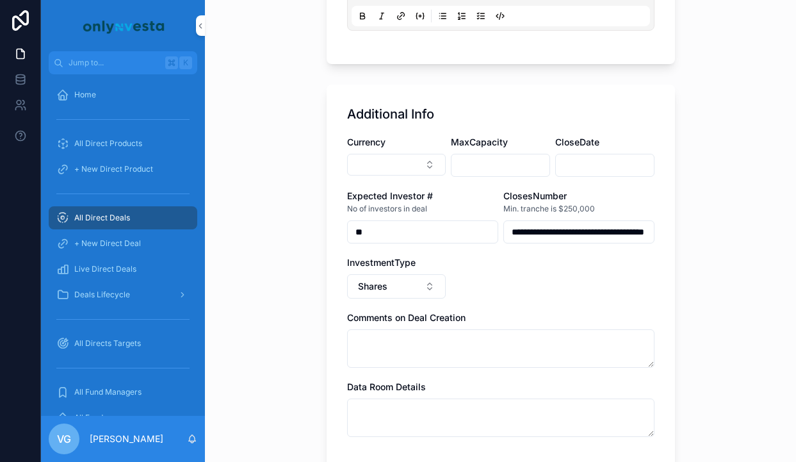
click at [375, 173] on button "Select Button" at bounding box center [396, 165] width 99 height 22
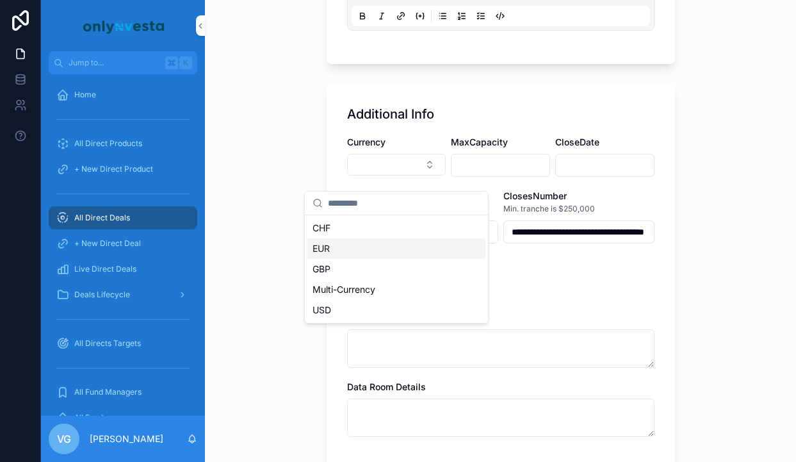
click at [350, 246] on div "EUR" at bounding box center [396, 248] width 178 height 20
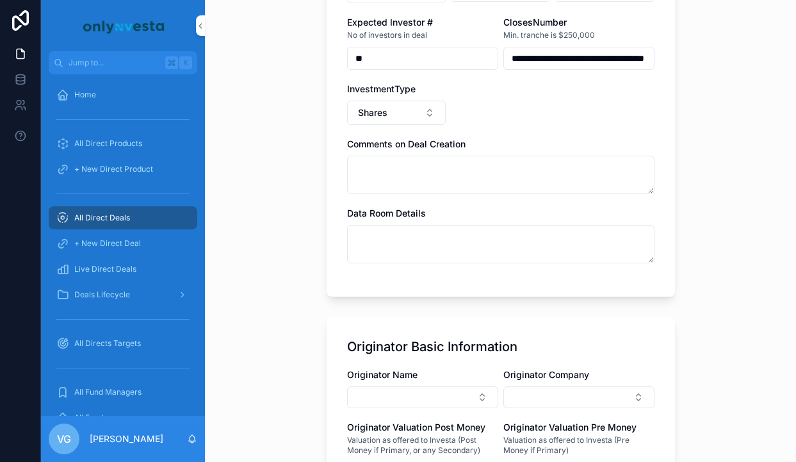
scroll to position [0, 0]
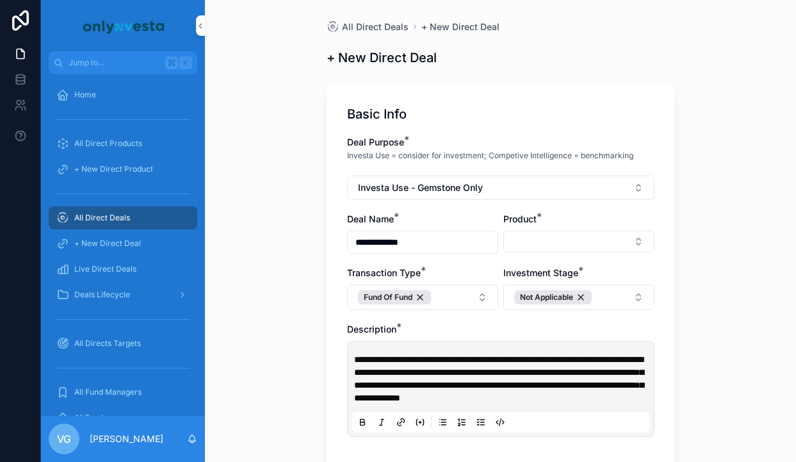
click at [571, 237] on button "Select Button" at bounding box center [579, 242] width 151 height 22
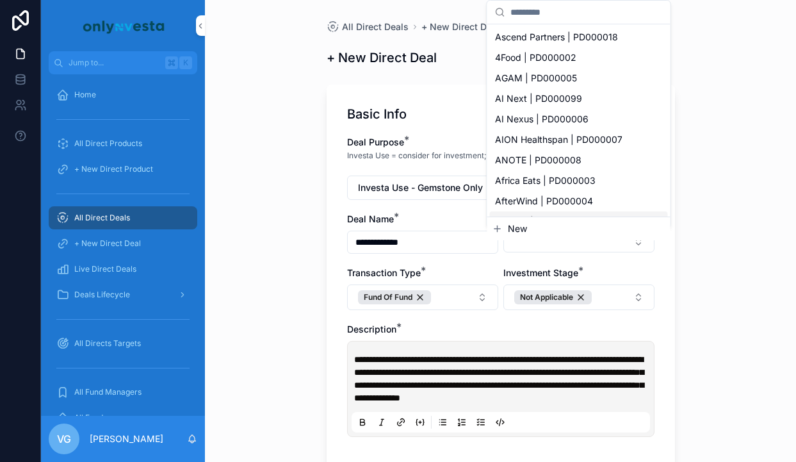
click at [552, 226] on button "New" at bounding box center [579, 228] width 173 height 13
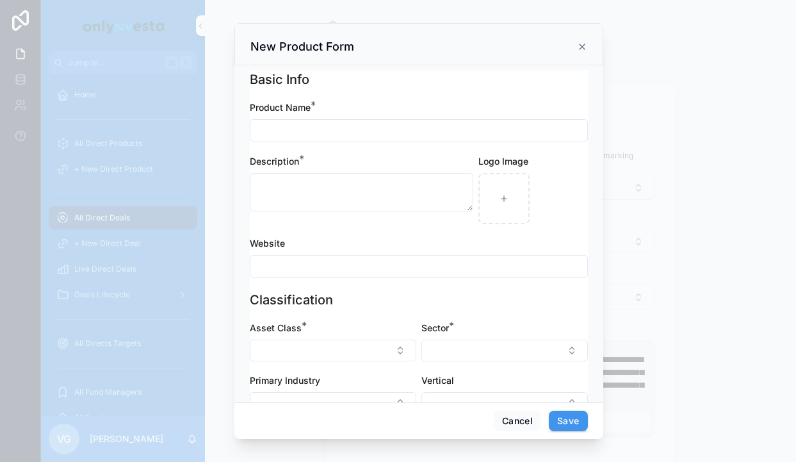
click at [429, 127] on input "scrollable content" at bounding box center [418, 131] width 337 height 18
type input "**********"
click at [330, 185] on textarea "scrollable content" at bounding box center [362, 192] width 224 height 38
paste textarea "**********"
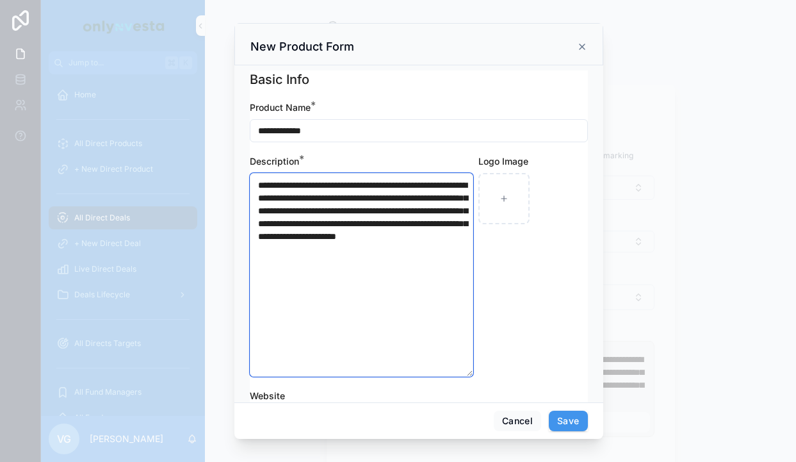
type textarea "**********"
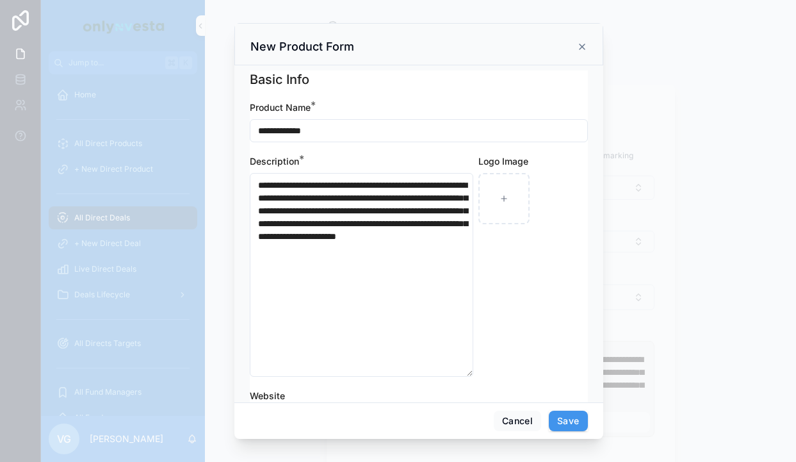
click at [522, 294] on div "Logo Image" at bounding box center [534, 266] width 110 height 222
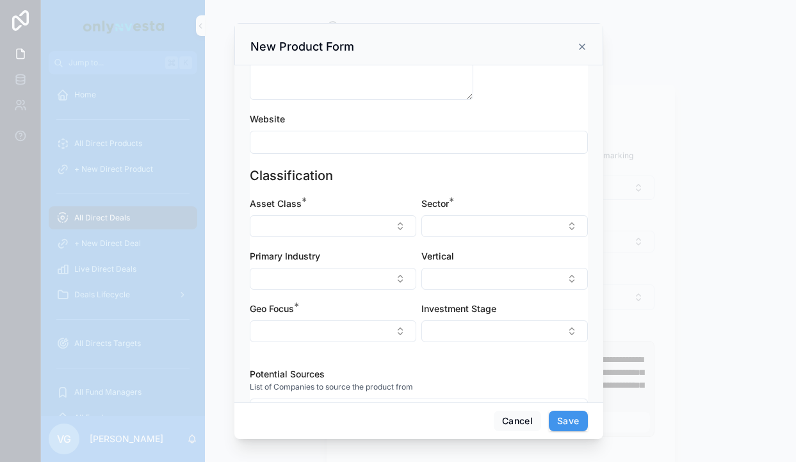
scroll to position [297, 0]
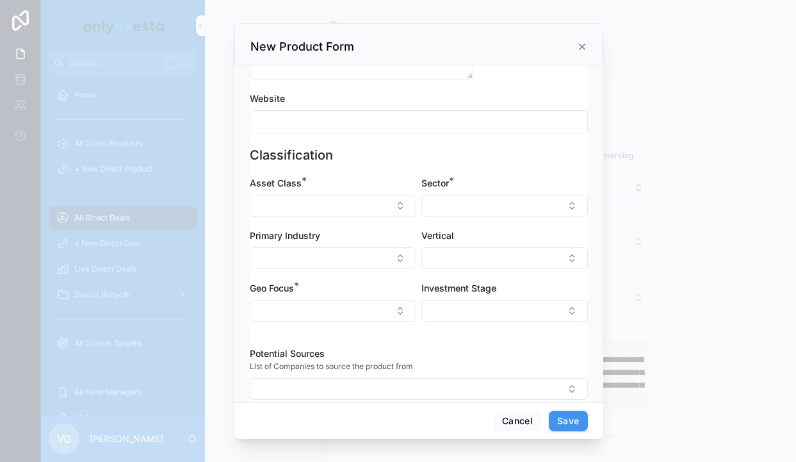
click at [394, 197] on button "Select Button" at bounding box center [333, 206] width 167 height 22
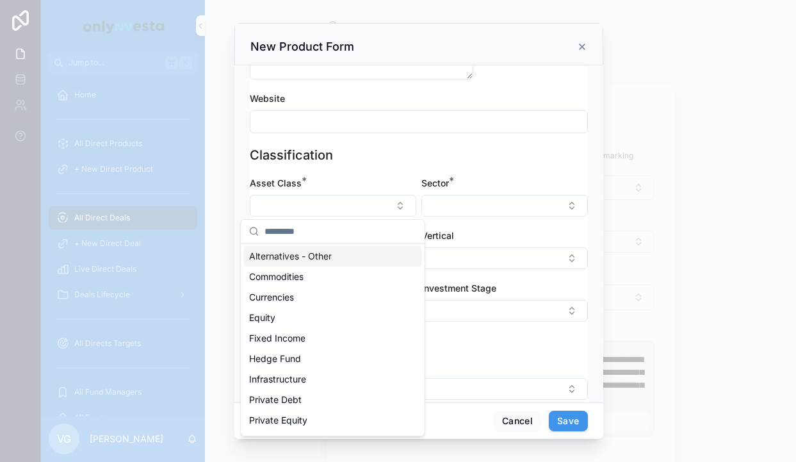
click at [394, 197] on button "Select Button" at bounding box center [333, 206] width 167 height 22
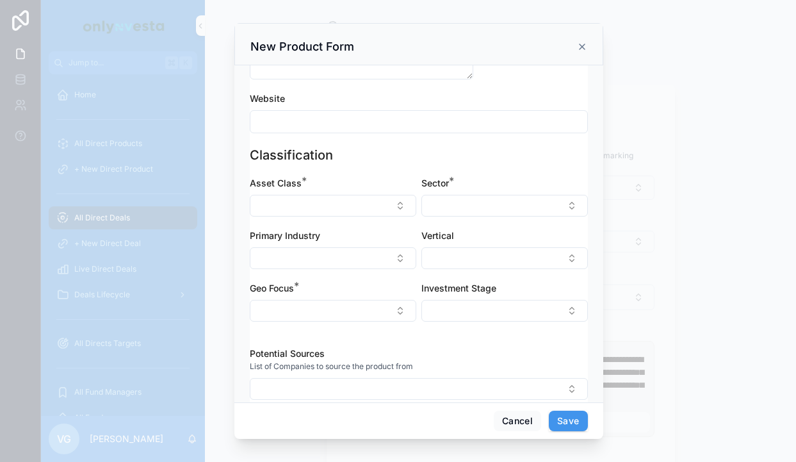
click at [519, 304] on button "Select Button" at bounding box center [505, 311] width 167 height 22
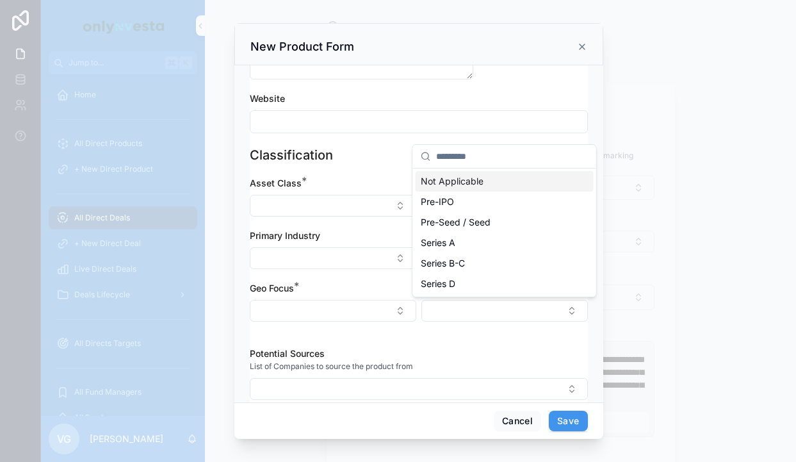
click at [513, 183] on div "Not Applicable" at bounding box center [505, 181] width 178 height 20
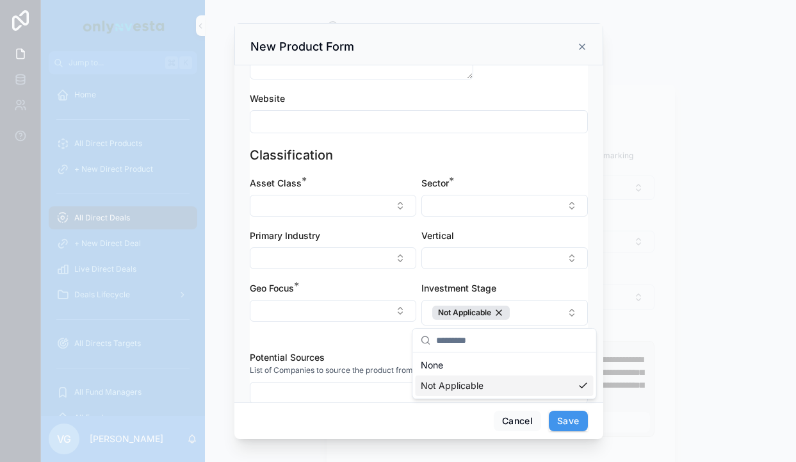
click at [356, 188] on div "Asset Class *" at bounding box center [333, 183] width 167 height 13
click at [356, 196] on button "Select Button" at bounding box center [333, 206] width 167 height 22
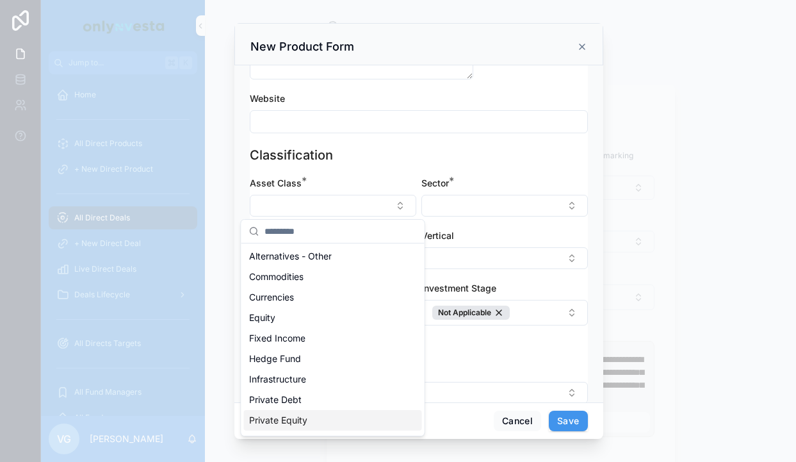
click at [305, 416] on span "Private Equity" at bounding box center [278, 420] width 58 height 13
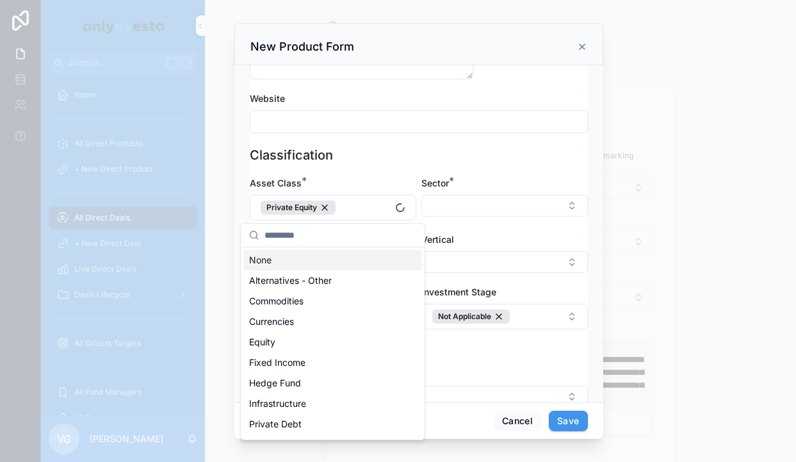
click at [482, 205] on button "Select Button" at bounding box center [505, 206] width 167 height 22
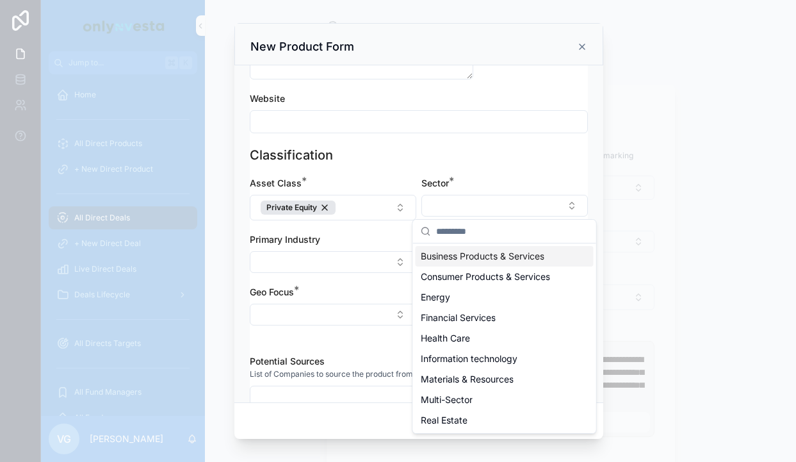
click at [493, 174] on div "Classification Asset Class * Private Equity Sector * Primary Industry Vertical …" at bounding box center [419, 244] width 338 height 196
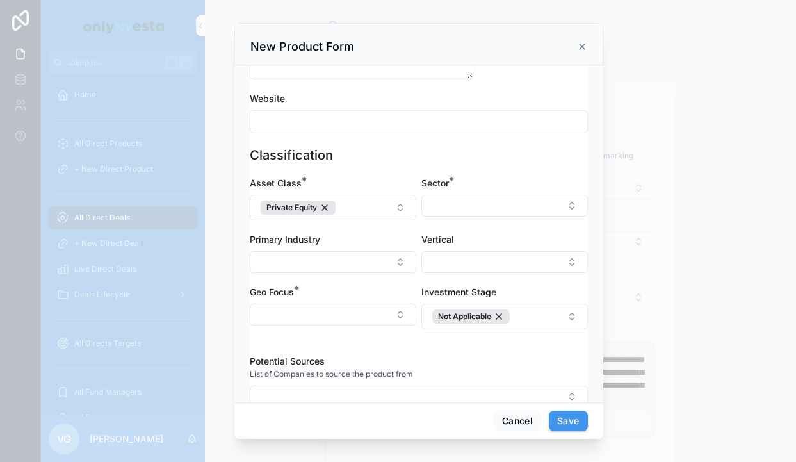
click at [375, 258] on button "Select Button" at bounding box center [333, 262] width 167 height 22
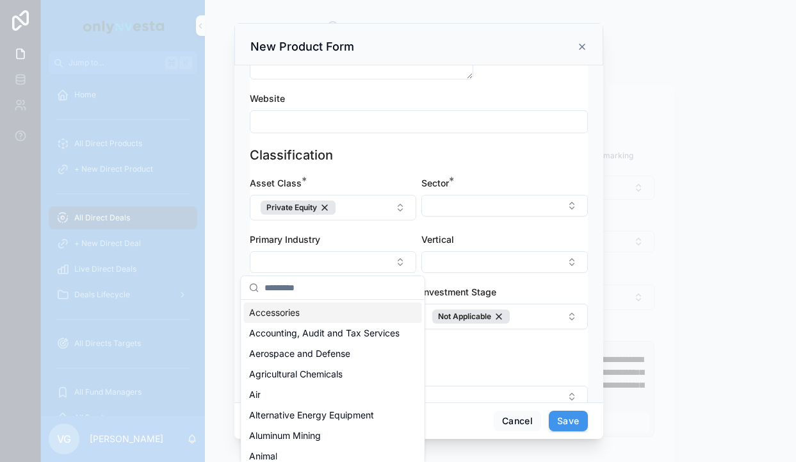
click at [375, 258] on button "Select Button" at bounding box center [333, 262] width 167 height 22
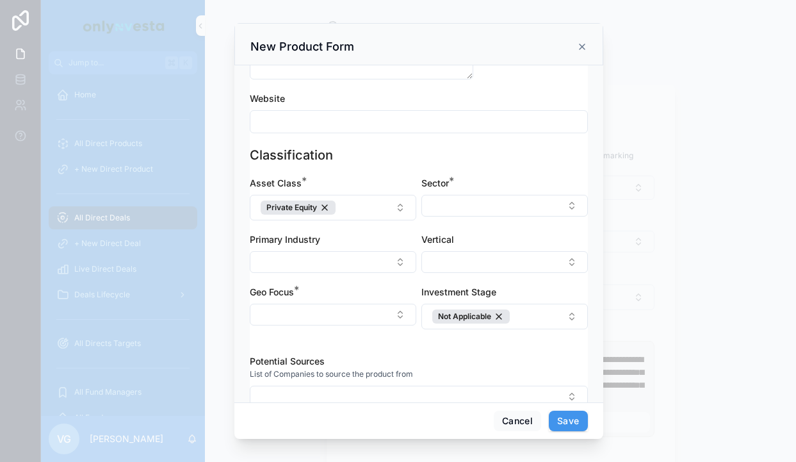
click at [462, 207] on button "Select Button" at bounding box center [505, 206] width 167 height 22
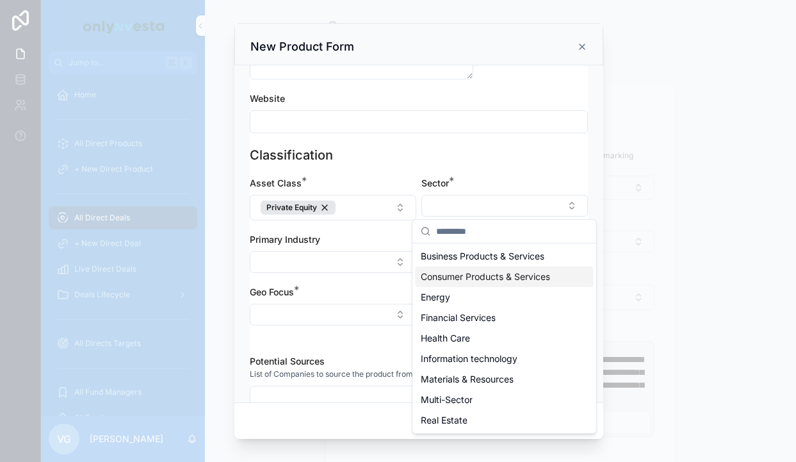
click at [473, 276] on span "Consumer Products & Services" at bounding box center [485, 276] width 129 height 13
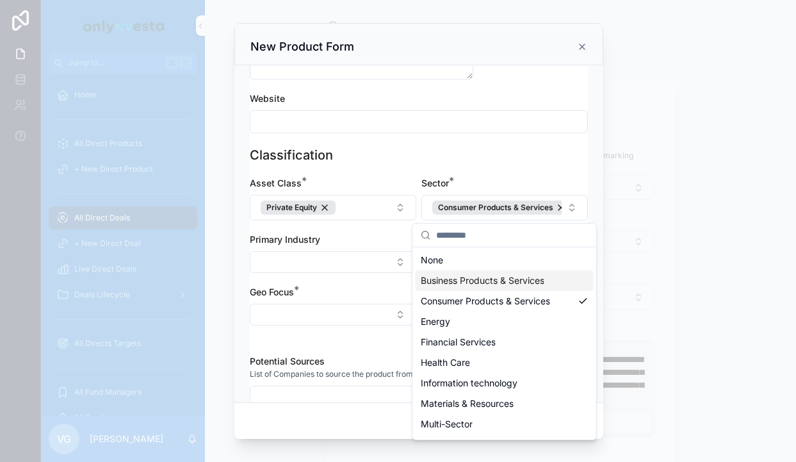
click at [352, 322] on button "Select Button" at bounding box center [333, 315] width 167 height 22
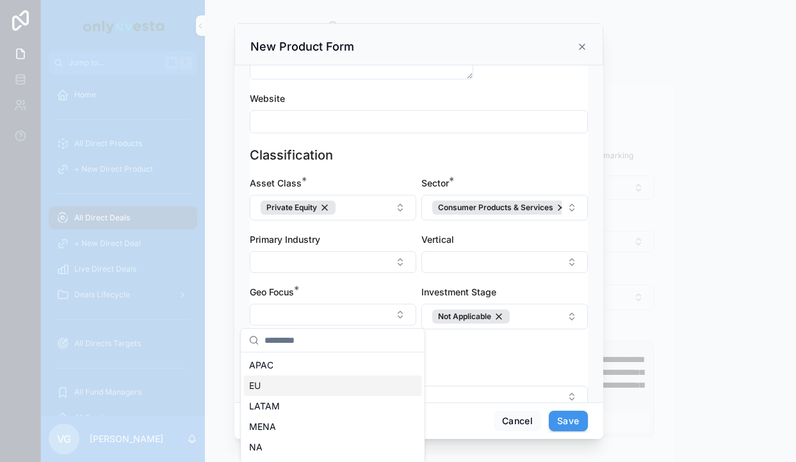
click at [333, 382] on div "EU" at bounding box center [333, 385] width 178 height 20
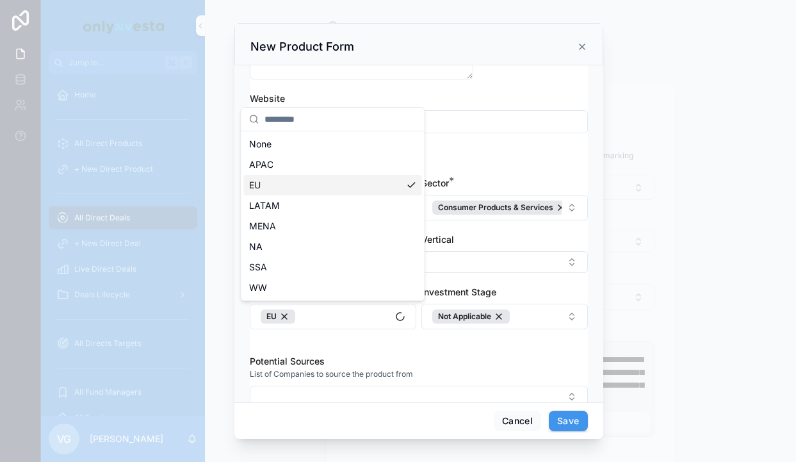
click at [480, 385] on div "Potential Sources List of Companies to source the product from" at bounding box center [419, 381] width 338 height 53
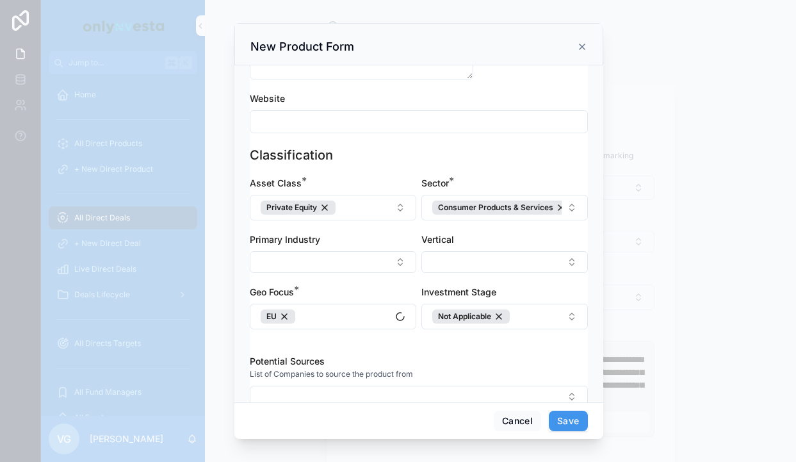
click at [570, 422] on button "Save" at bounding box center [568, 421] width 38 height 20
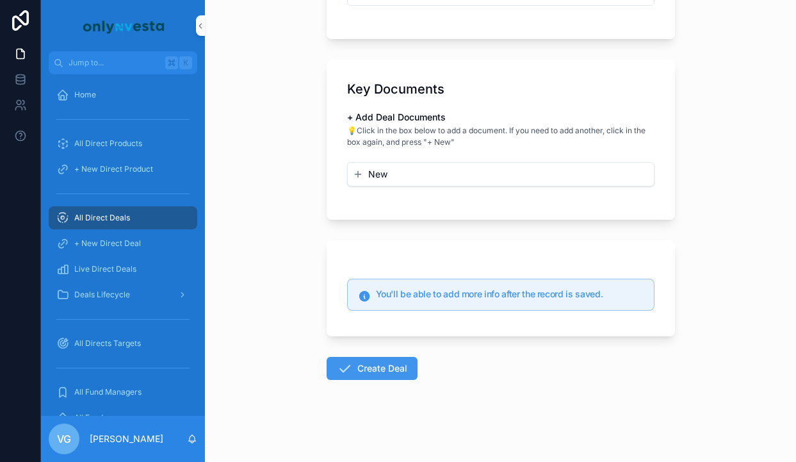
scroll to position [1272, 0]
click at [384, 377] on button "Create Deal" at bounding box center [372, 368] width 91 height 23
